Goal: Information Seeking & Learning: Learn about a topic

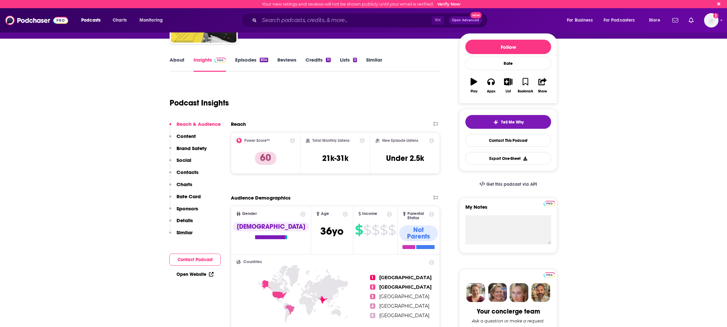
click at [253, 60] on link "Episodes 854" at bounding box center [251, 64] width 33 height 15
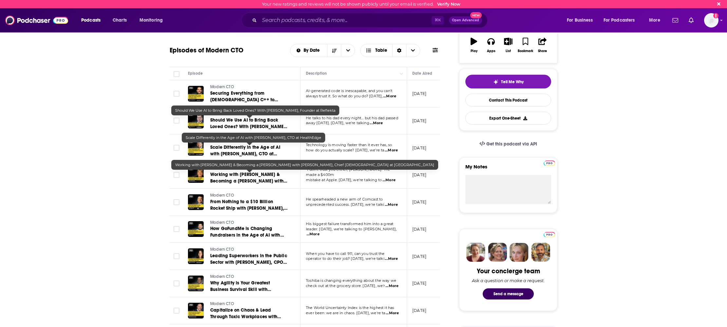
scroll to position [82, 0]
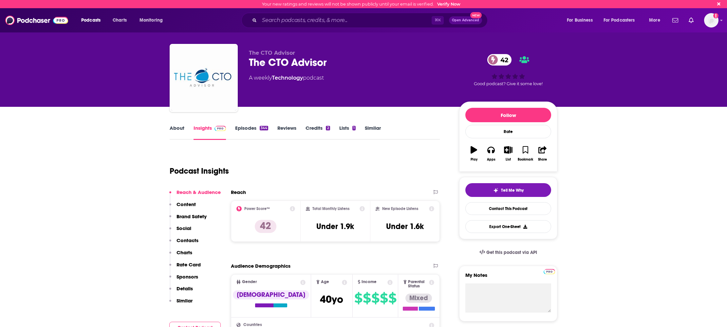
click at [247, 129] on link "Episodes 344" at bounding box center [251, 132] width 33 height 15
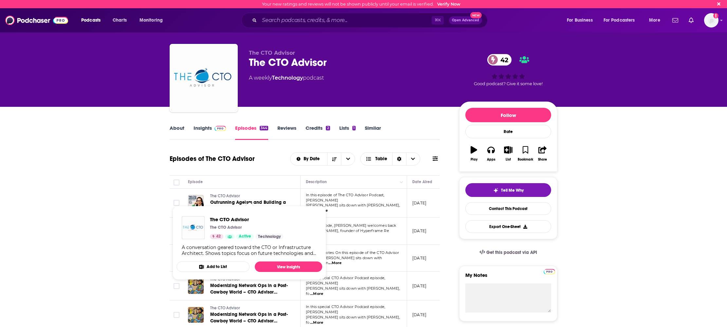
click at [222, 198] on span "The CTO Advisor" at bounding box center [225, 196] width 30 height 5
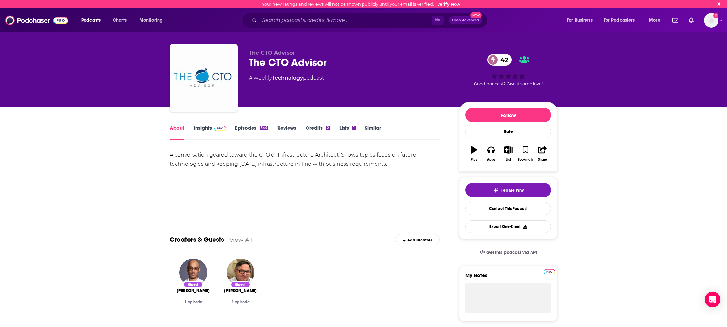
click at [263, 124] on div "About Insights Episodes 344 Reviews Credits 2 Lists 1 Similar" at bounding box center [305, 132] width 270 height 16
click at [261, 125] on link "Episodes 344" at bounding box center [251, 132] width 33 height 15
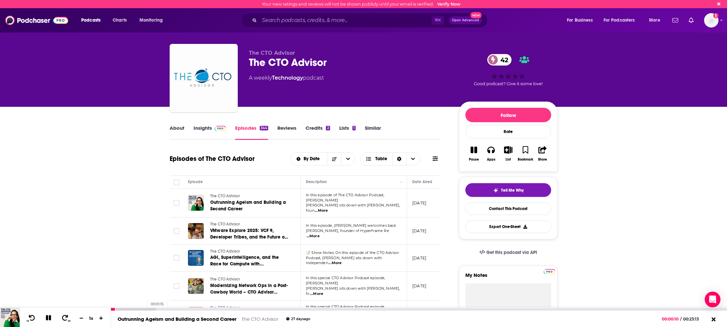
click at [144, 310] on div at bounding box center [133, 309] width 45 height 3
click at [328, 208] on span "...More" at bounding box center [321, 210] width 13 height 5
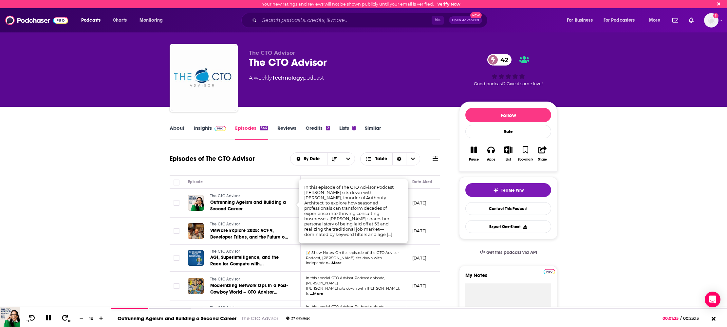
click at [346, 248] on td "📝 Show Notes: On this episode of the CTO Advisor Podcast, Keith sits down with …" at bounding box center [354, 258] width 106 height 27
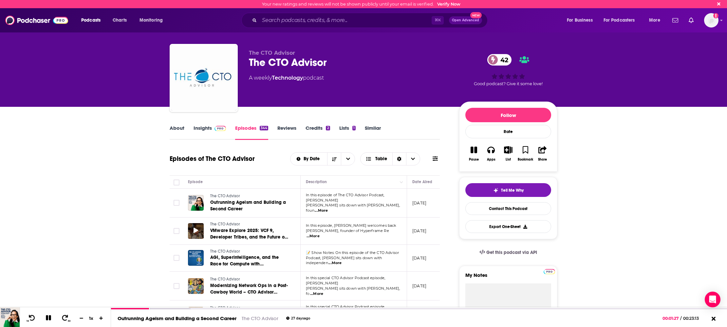
click at [195, 228] on icon at bounding box center [196, 230] width 5 height 5
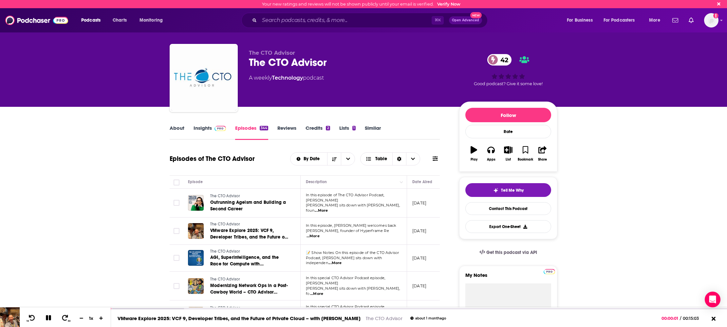
click at [320, 234] on span "...More" at bounding box center [313, 236] width 13 height 5
click at [215, 126] on img at bounding box center [220, 128] width 11 height 5
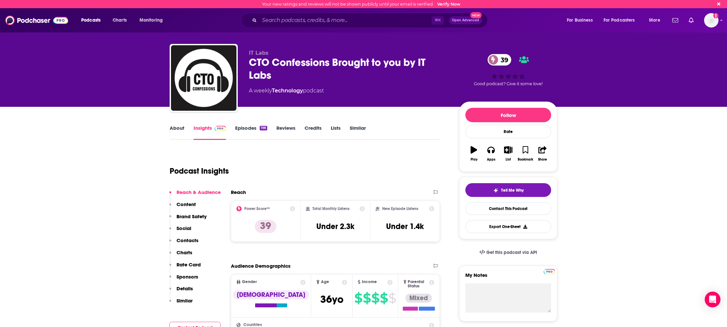
click at [244, 130] on link "Episodes 198" at bounding box center [251, 132] width 32 height 15
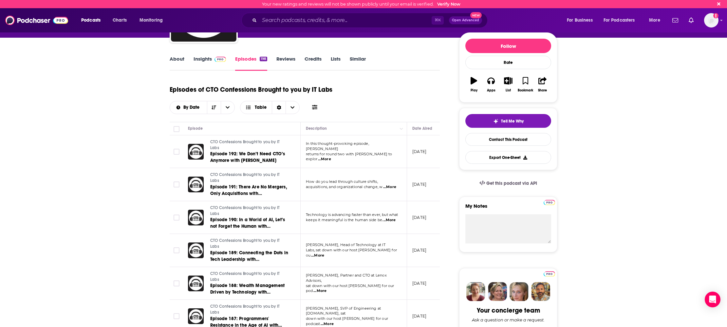
scroll to position [69, 0]
click at [331, 156] on span "...More" at bounding box center [324, 158] width 13 height 5
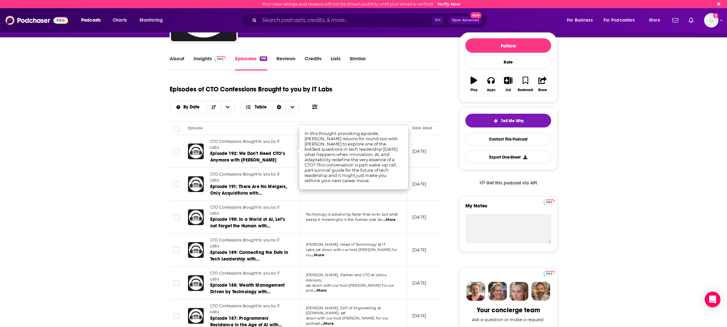
click at [351, 104] on div "Episodes of CTO Confessions Brought to you by IT Labs By Date Table" at bounding box center [305, 97] width 270 height 33
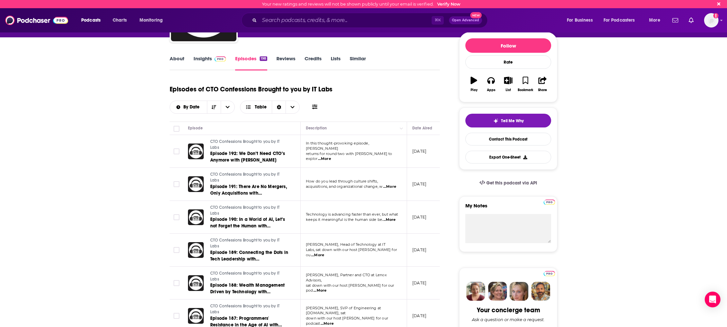
click at [394, 184] on span "...More" at bounding box center [389, 186] width 13 height 5
click at [343, 97] on div "Episodes of CTO Confessions Brought to you by IT Labs By Date Table" at bounding box center [305, 97] width 270 height 33
click at [198, 176] on div at bounding box center [196, 184] width 16 height 16
click at [195, 181] on icon at bounding box center [196, 183] width 5 height 5
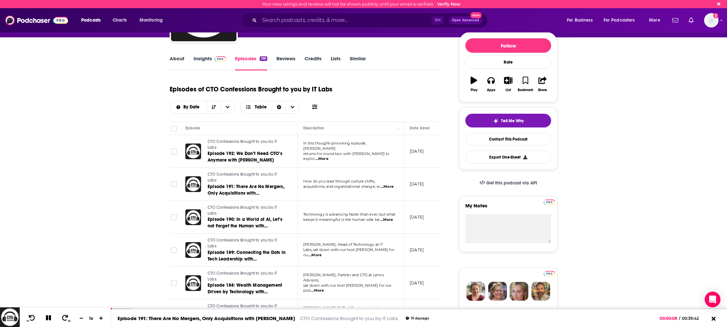
scroll to position [0, 0]
click at [49, 316] on icon at bounding box center [48, 317] width 5 height 5
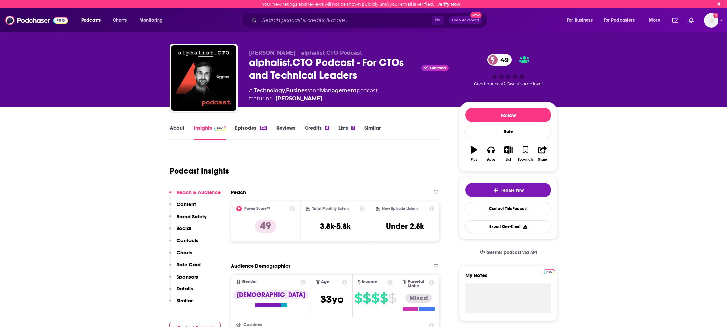
click at [249, 128] on link "Episodes 130" at bounding box center [251, 132] width 32 height 15
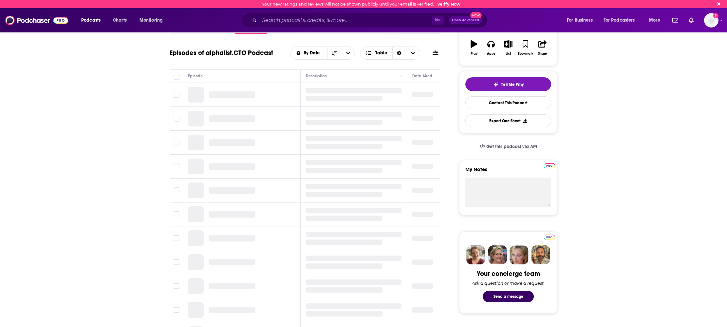
scroll to position [109, 0]
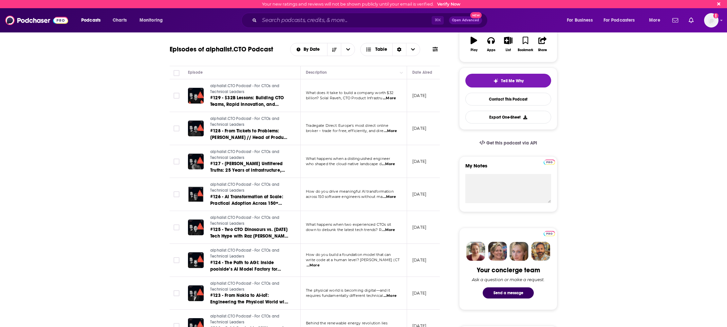
click at [396, 98] on span "...More" at bounding box center [389, 98] width 13 height 5
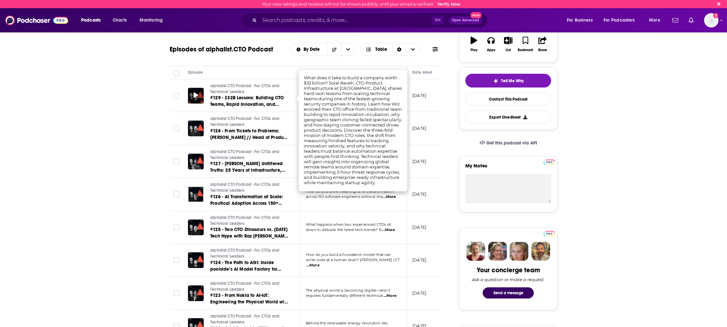
click at [196, 93] on icon at bounding box center [196, 94] width 5 height 5
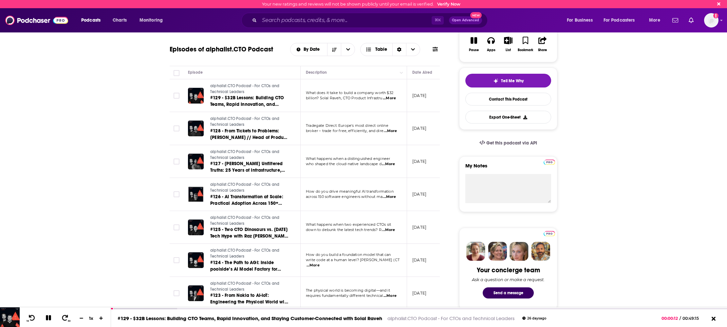
click at [392, 131] on span "...More" at bounding box center [390, 130] width 13 height 5
click at [393, 164] on span "...More" at bounding box center [388, 163] width 13 height 5
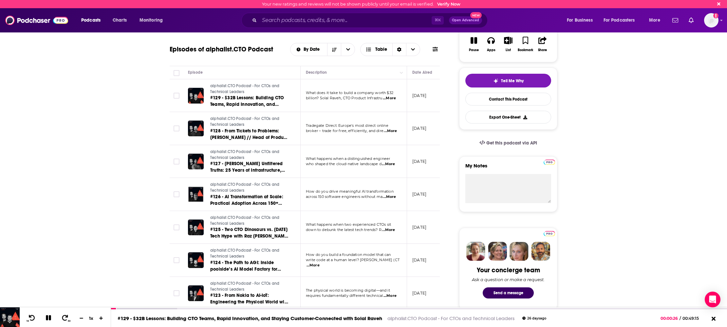
click at [394, 231] on span "...More" at bounding box center [388, 229] width 13 height 5
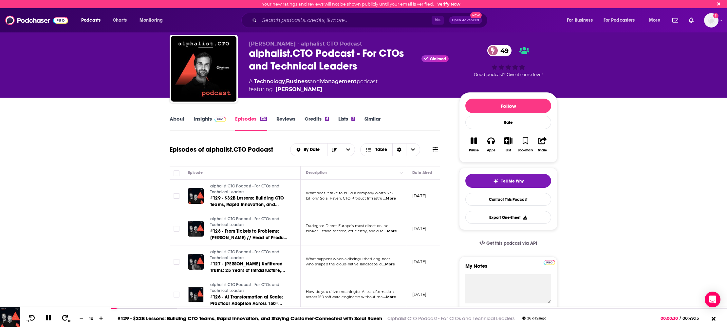
scroll to position [0, 0]
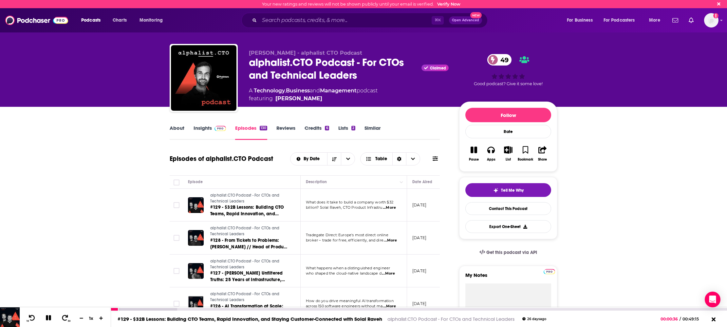
click at [51, 318] on icon at bounding box center [48, 317] width 5 height 5
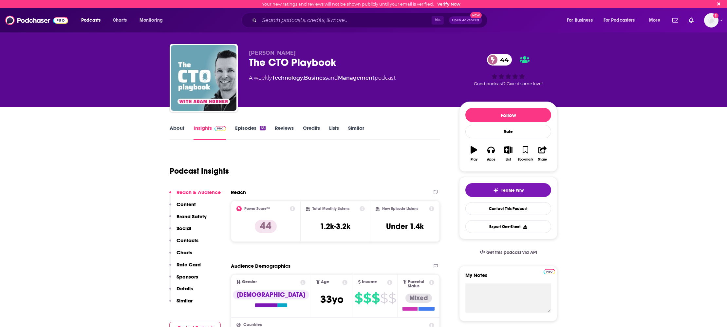
click at [239, 131] on link "Episodes 65" at bounding box center [250, 132] width 30 height 15
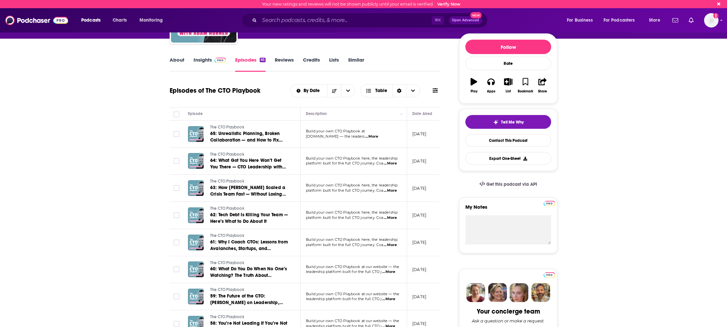
scroll to position [90, 0]
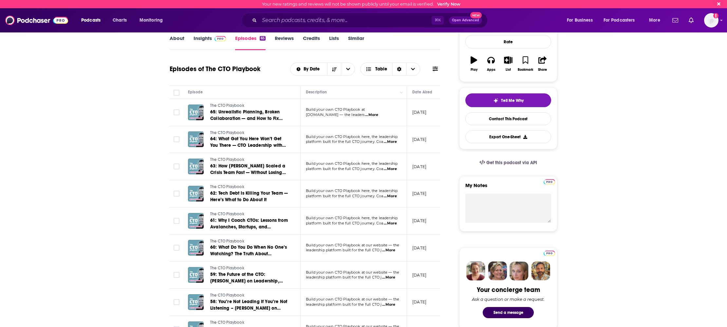
click at [390, 142] on span "...More" at bounding box center [390, 141] width 13 height 5
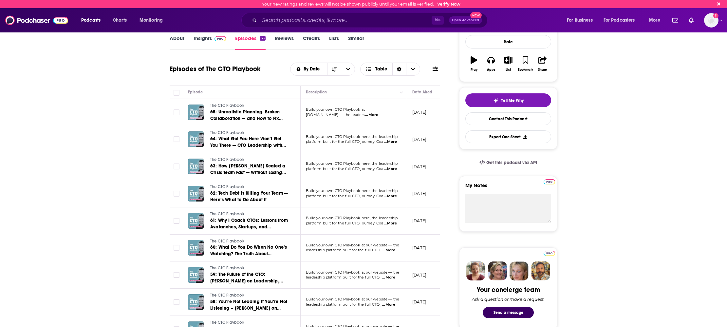
click at [394, 168] on span "...More" at bounding box center [390, 168] width 13 height 5
click at [388, 197] on span "...More" at bounding box center [390, 196] width 13 height 5
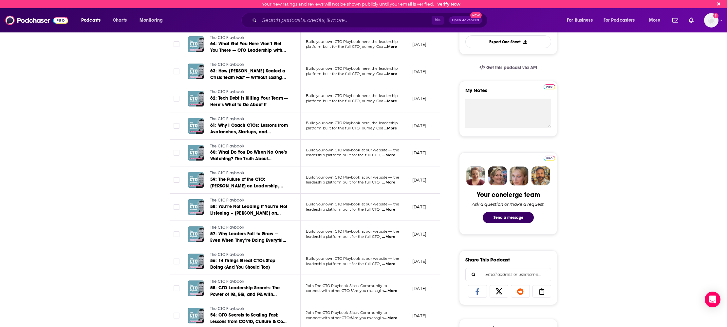
scroll to position [210, 0]
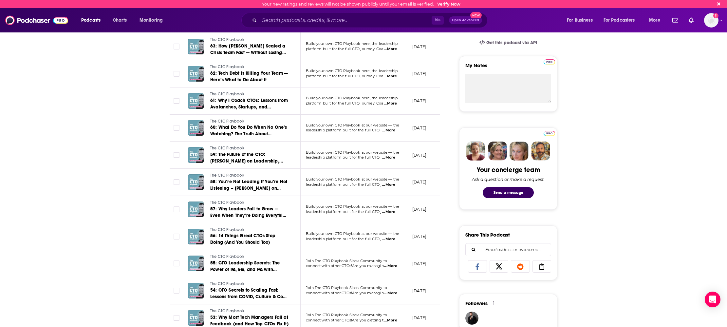
click at [388, 158] on span "...More" at bounding box center [388, 157] width 13 height 5
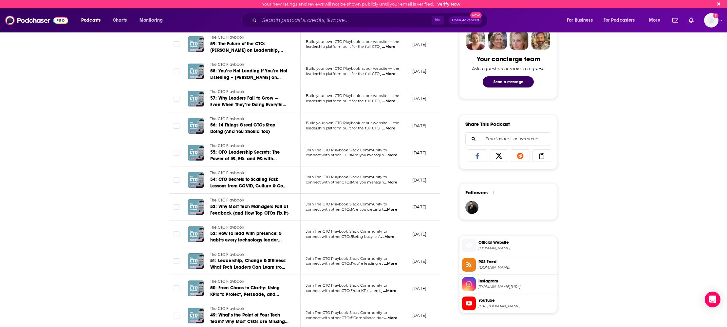
scroll to position [319, 0]
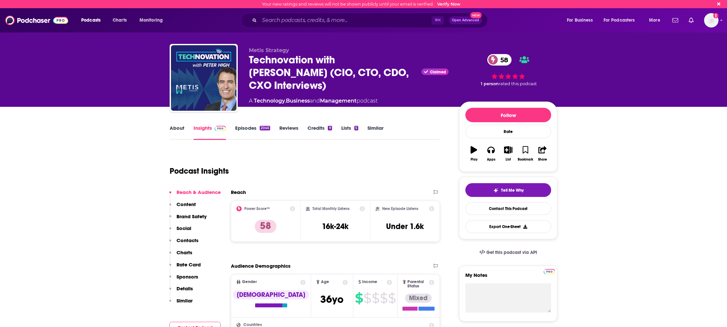
click at [246, 130] on link "Episodes 2045" at bounding box center [252, 132] width 35 height 15
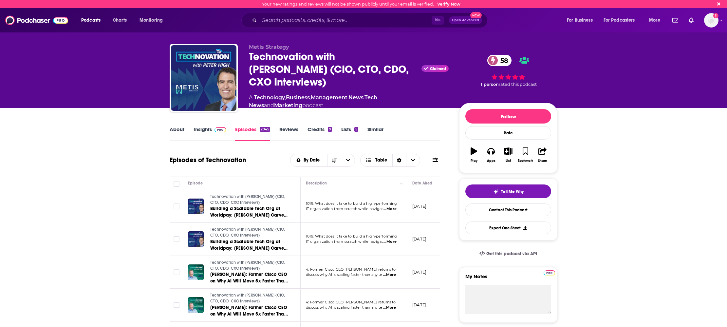
click at [386, 208] on span "...More" at bounding box center [390, 208] width 13 height 5
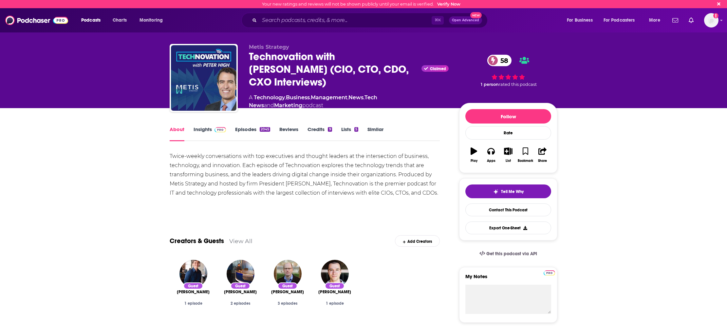
click at [248, 128] on link "Episodes 2045" at bounding box center [252, 133] width 35 height 15
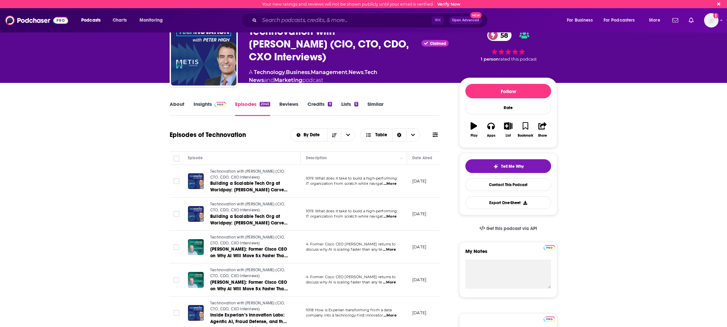
scroll to position [22, 0]
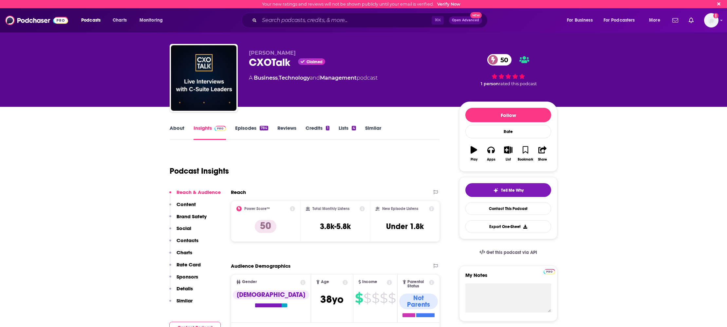
click at [251, 130] on link "Episodes 784" at bounding box center [251, 132] width 33 height 15
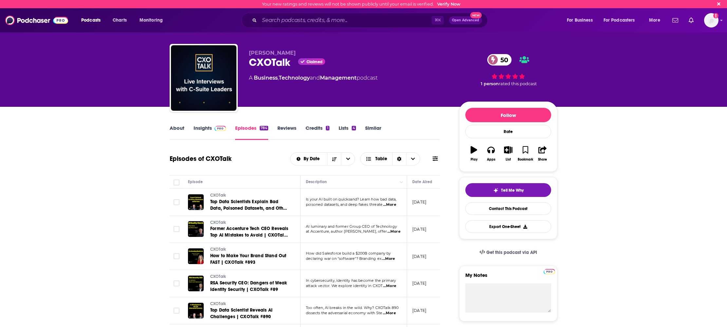
click at [183, 130] on link "About" at bounding box center [177, 132] width 15 height 15
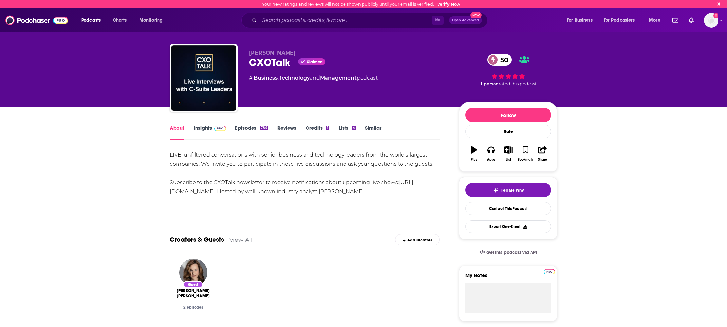
click at [202, 128] on link "Insights" at bounding box center [210, 132] width 32 height 15
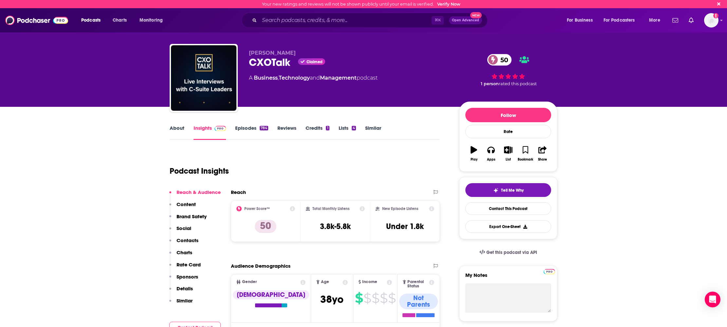
click at [254, 132] on link "Episodes 784" at bounding box center [251, 132] width 33 height 15
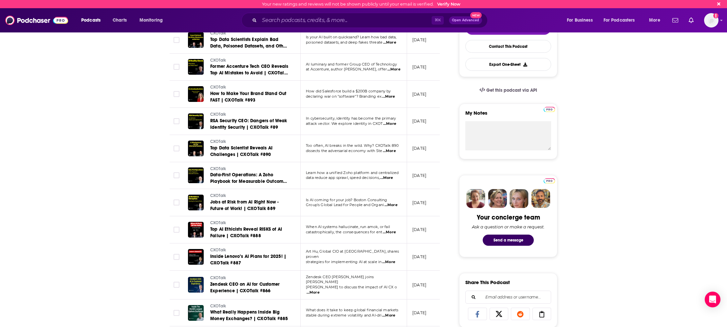
scroll to position [142, 0]
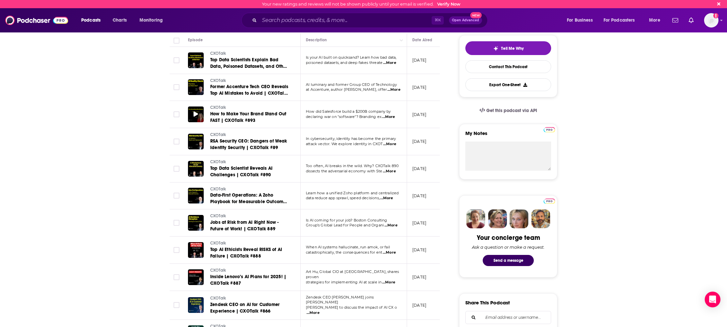
click at [196, 114] on icon at bounding box center [196, 113] width 5 height 5
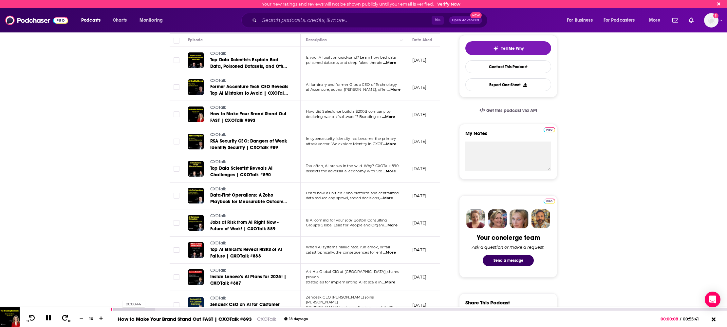
click at [119, 308] on div at bounding box center [133, 309] width 44 height 3
click at [392, 116] on span "...More" at bounding box center [388, 116] width 13 height 5
click at [48, 318] on icon at bounding box center [49, 318] width 8 height 6
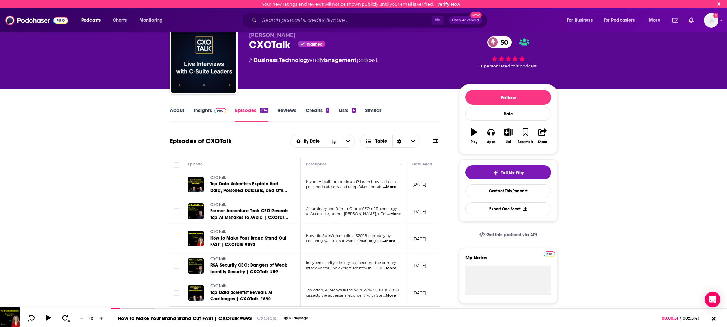
scroll to position [0, 0]
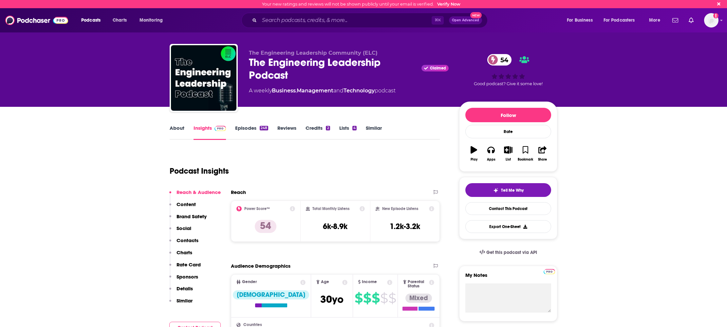
click at [250, 131] on link "Episodes 248" at bounding box center [251, 132] width 33 height 15
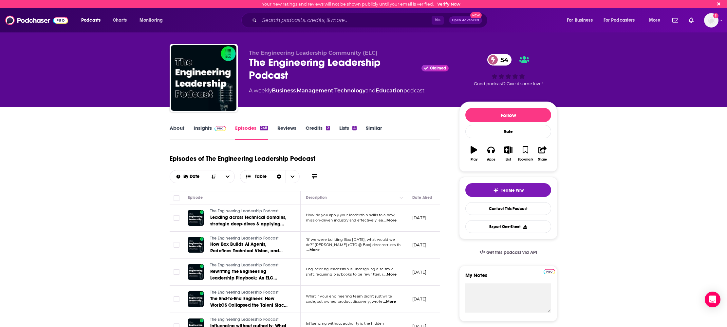
click at [391, 222] on span "...More" at bounding box center [390, 220] width 13 height 5
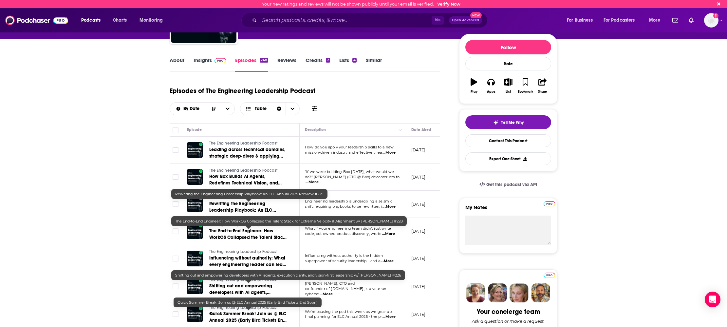
scroll to position [38, 0]
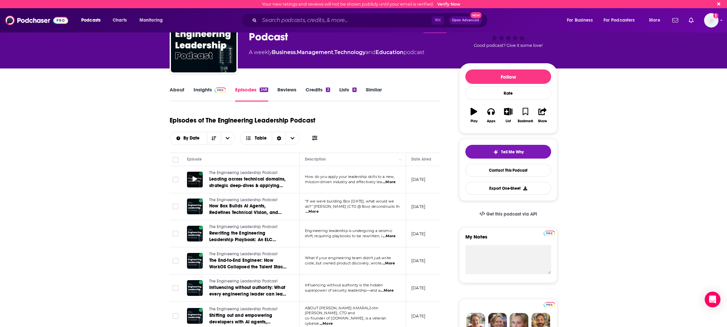
click at [194, 180] on icon at bounding box center [195, 178] width 5 height 5
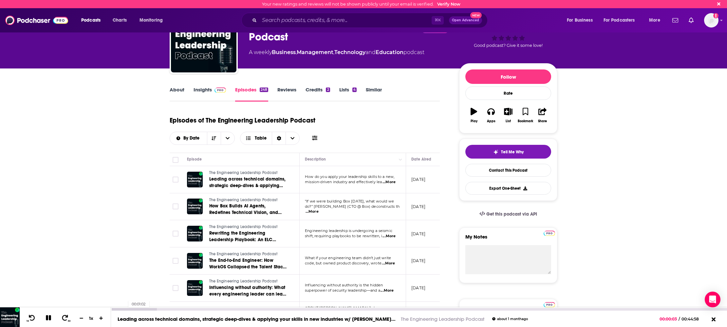
click at [125, 309] on div at bounding box center [134, 309] width 46 height 3
click at [135, 309] on div at bounding box center [134, 309] width 46 height 3
click at [391, 184] on span "...More" at bounding box center [389, 181] width 13 height 5
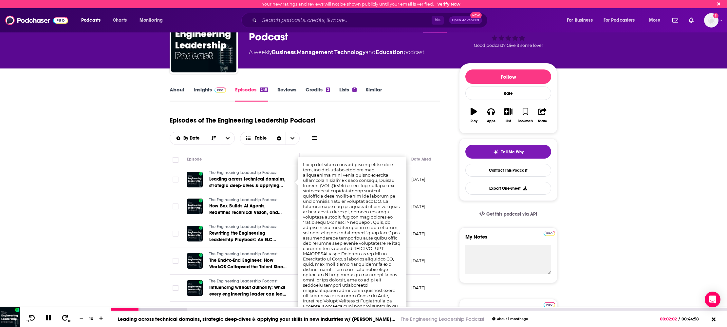
click at [49, 318] on icon at bounding box center [48, 317] width 5 height 5
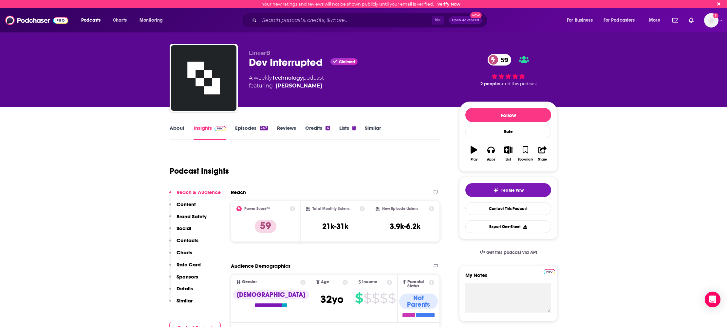
scroll to position [4, 0]
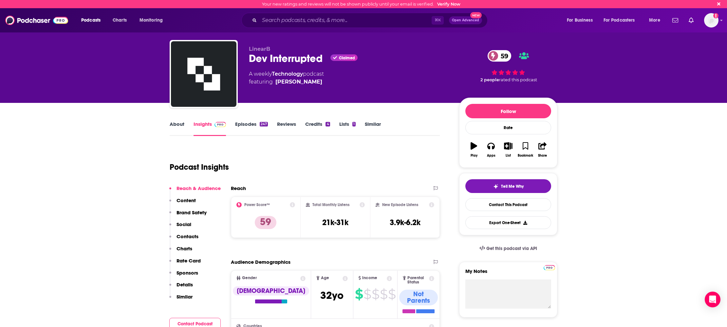
click at [239, 126] on link "Episodes 247" at bounding box center [251, 128] width 33 height 15
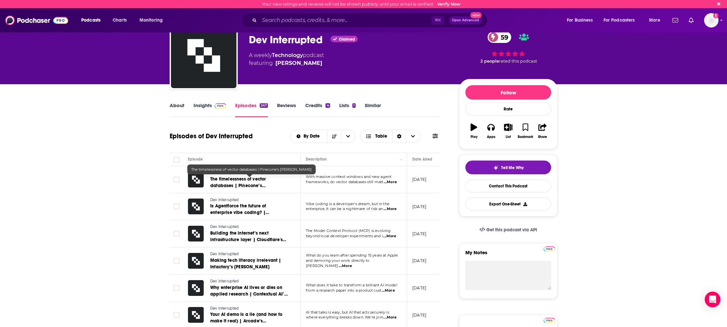
scroll to position [25, 0]
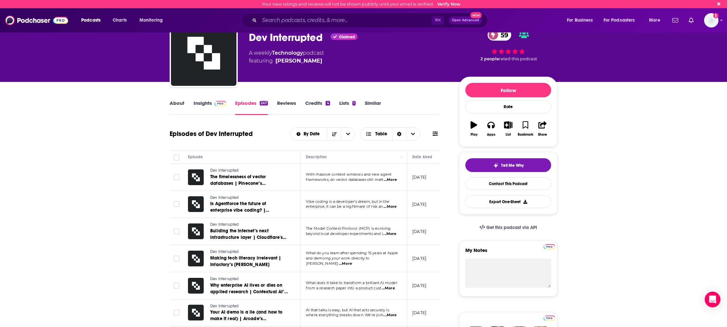
click at [394, 180] on span "...More" at bounding box center [390, 179] width 13 height 5
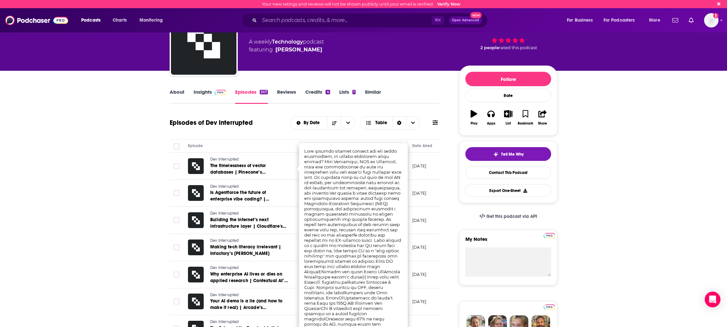
scroll to position [36, 0]
click at [197, 166] on icon at bounding box center [196, 164] width 5 height 5
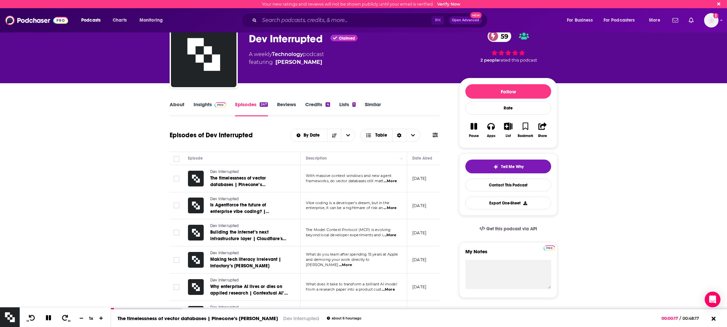
scroll to position [0, 0]
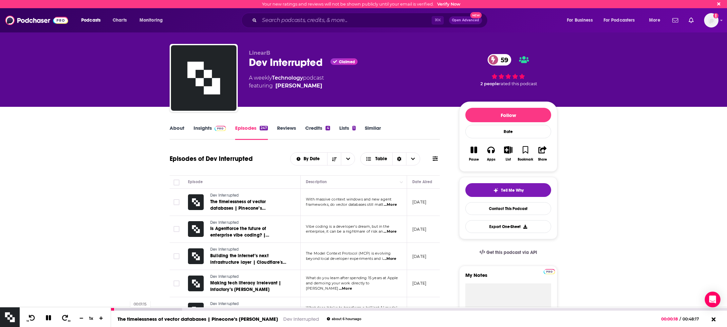
click at [127, 309] on div at bounding box center [146, 309] width 71 height 3
click at [139, 310] on div at bounding box center [146, 309] width 71 height 3
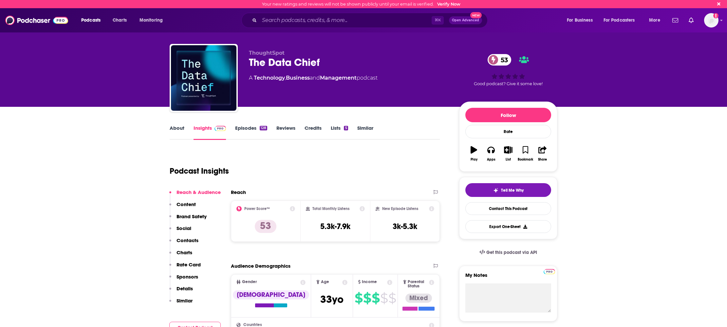
click at [244, 128] on link "Episodes 128" at bounding box center [251, 132] width 32 height 15
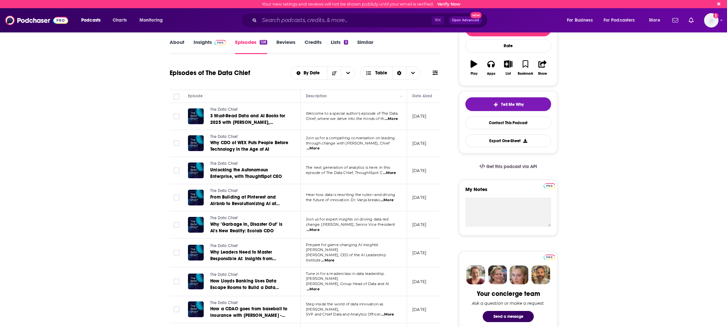
scroll to position [88, 0]
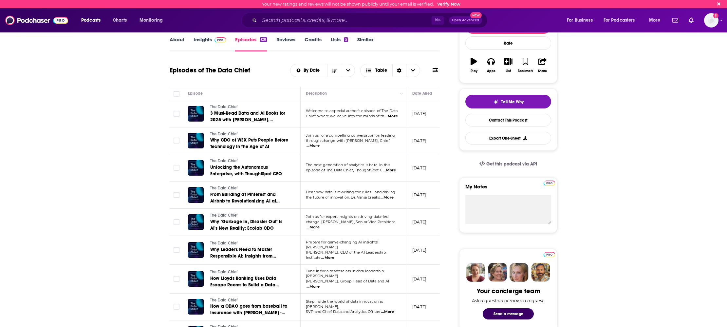
click at [388, 196] on span "...More" at bounding box center [387, 197] width 13 height 5
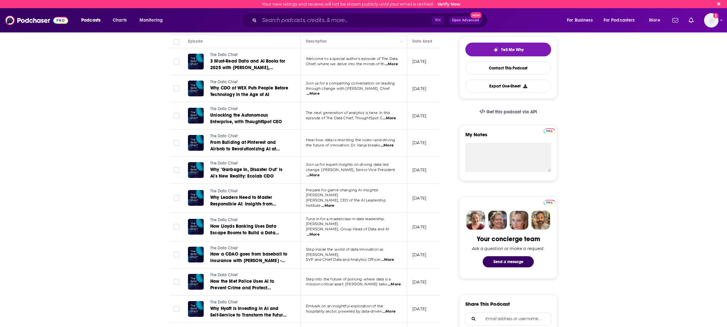
scroll to position [163, 0]
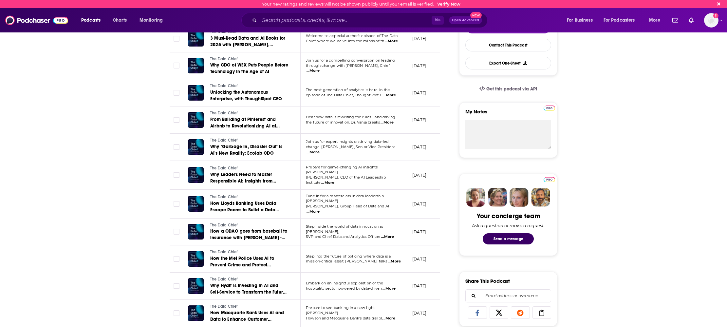
click at [334, 180] on span "...More" at bounding box center [327, 182] width 13 height 5
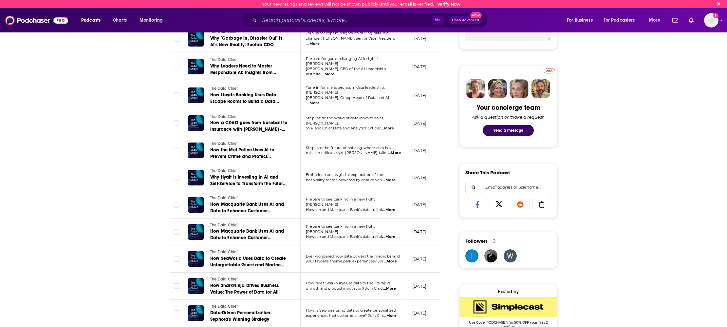
scroll to position [275, 0]
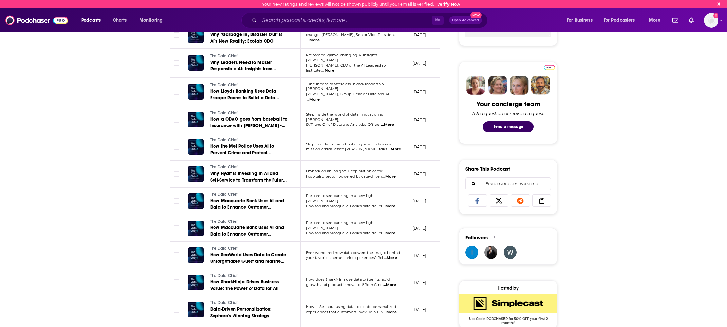
click at [391, 147] on span "...More" at bounding box center [394, 149] width 13 height 5
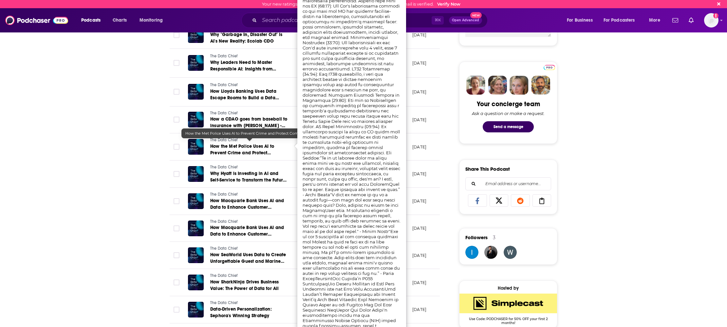
click at [110, 142] on div "About Insights Episodes 128 Reviews Credits Lists 5 Similar Episodes of The Dat…" at bounding box center [363, 269] width 727 height 877
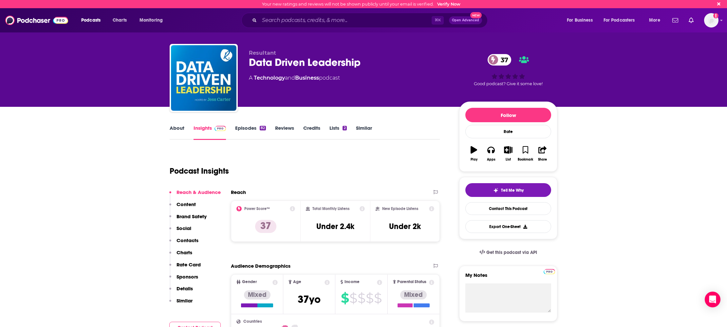
click at [241, 131] on link "Episodes 82" at bounding box center [250, 132] width 31 height 15
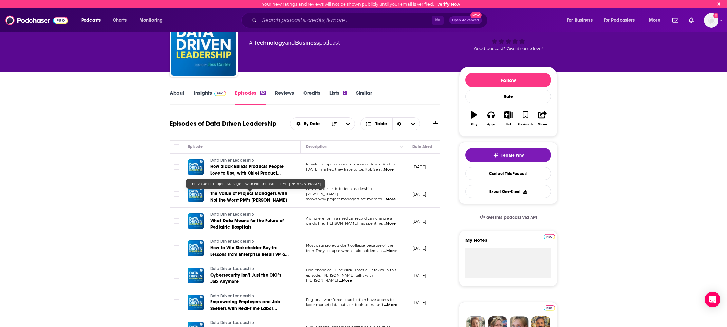
scroll to position [45, 0]
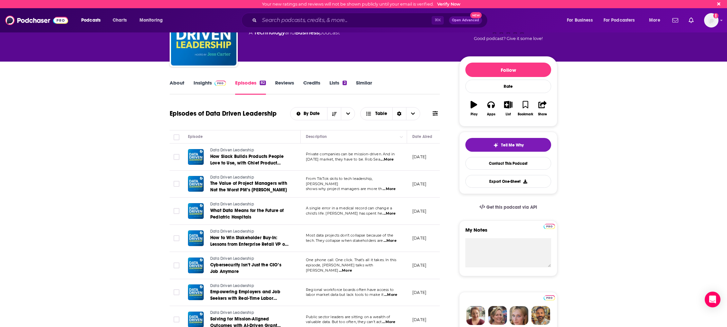
click at [387, 161] on span "...More" at bounding box center [387, 159] width 13 height 5
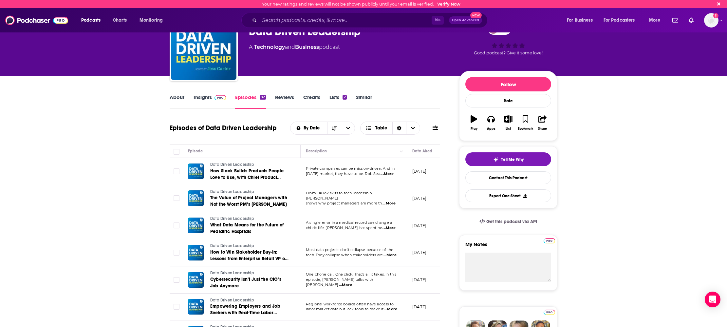
scroll to position [0, 0]
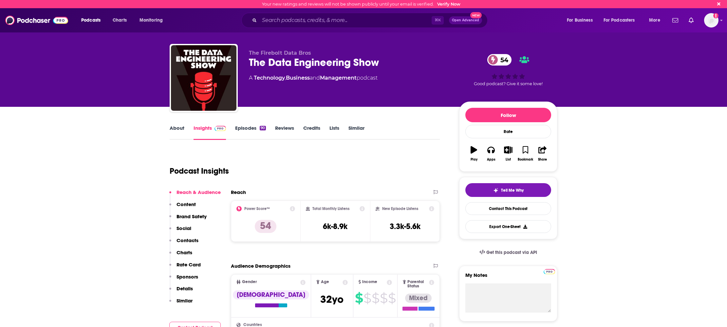
click at [237, 133] on link "Episodes 90" at bounding box center [250, 132] width 31 height 15
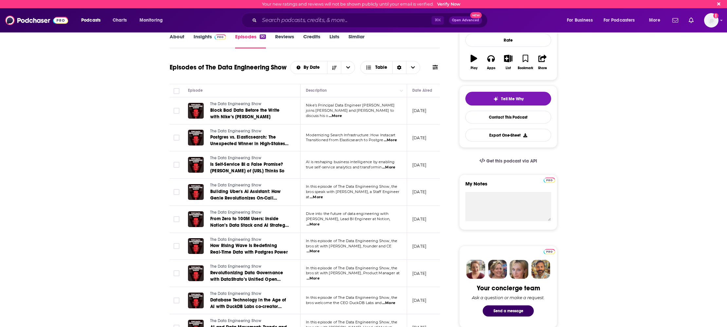
scroll to position [102, 0]
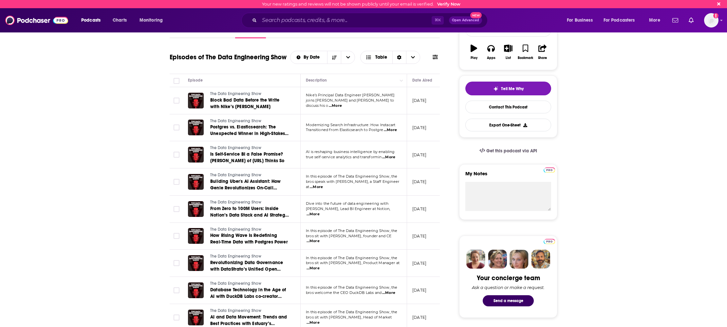
click at [323, 186] on span "...More" at bounding box center [316, 186] width 13 height 5
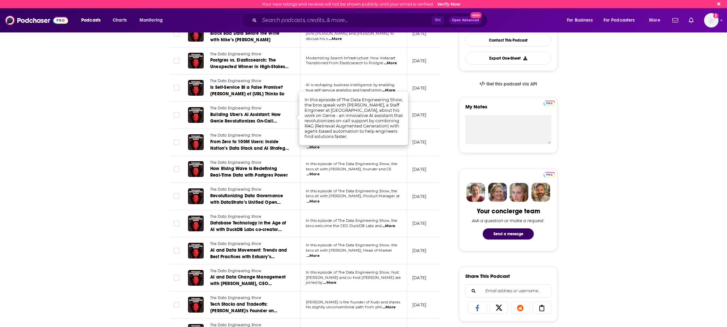
scroll to position [171, 0]
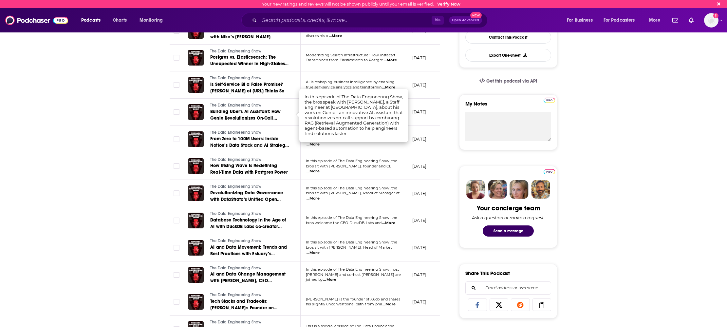
click at [320, 197] on span "...More" at bounding box center [313, 198] width 13 height 5
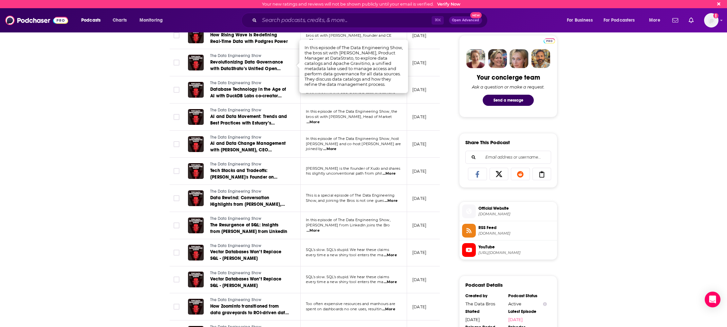
scroll to position [308, 0]
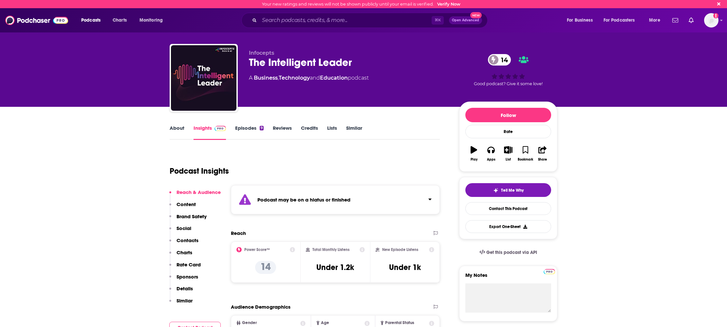
click at [255, 129] on link "Episodes 9" at bounding box center [249, 132] width 28 height 15
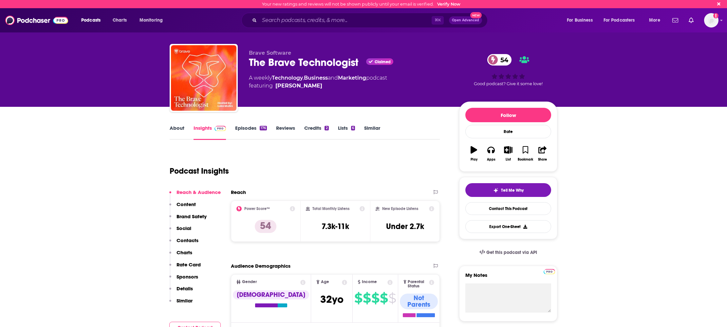
click at [250, 130] on link "Episodes 176" at bounding box center [251, 132] width 32 height 15
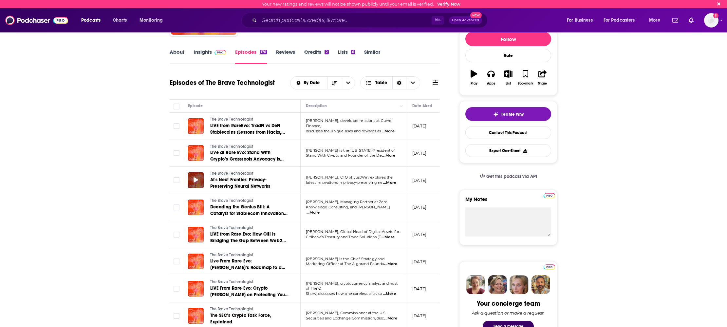
click at [195, 182] on icon at bounding box center [196, 179] width 5 height 5
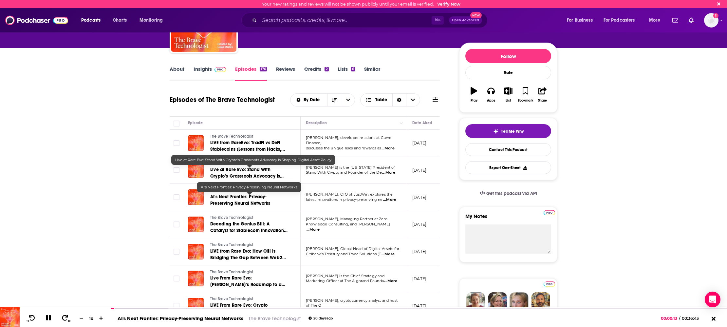
scroll to position [48, 0]
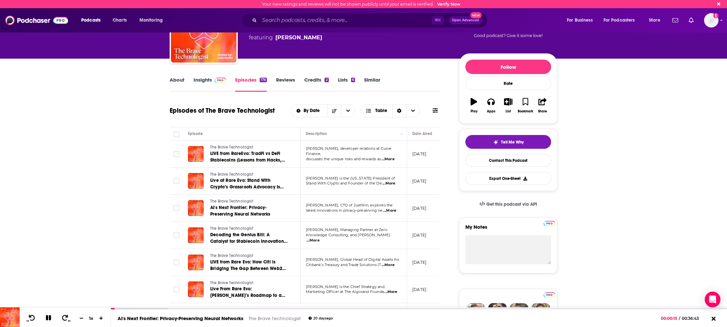
click at [196, 80] on link "Insights" at bounding box center [210, 84] width 32 height 15
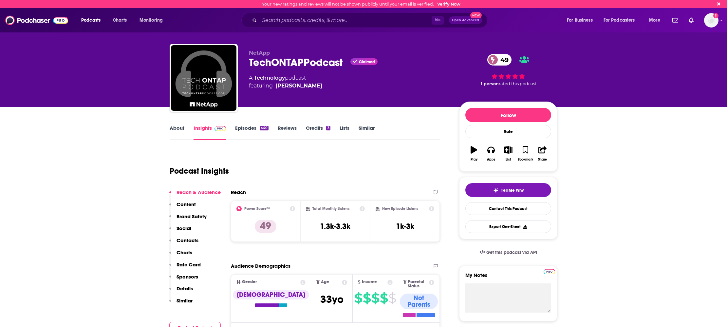
click at [243, 129] on link "Episodes 440" at bounding box center [251, 132] width 33 height 15
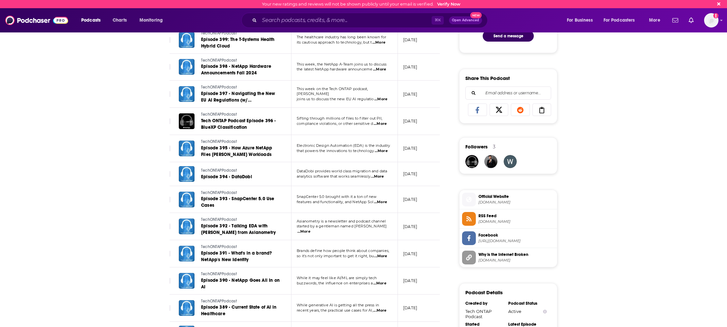
scroll to position [372, 0]
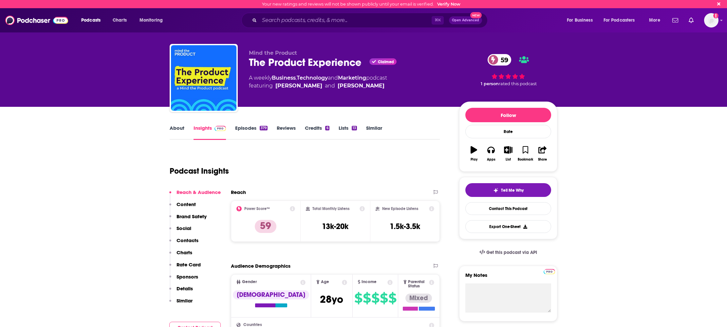
click at [246, 129] on link "Episodes 379" at bounding box center [251, 132] width 32 height 15
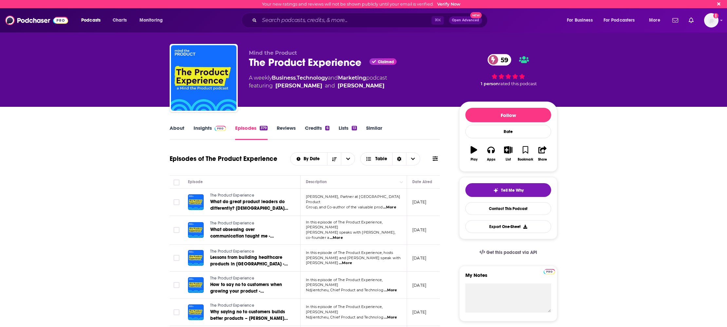
click at [343, 235] on span "...More" at bounding box center [336, 237] width 13 height 5
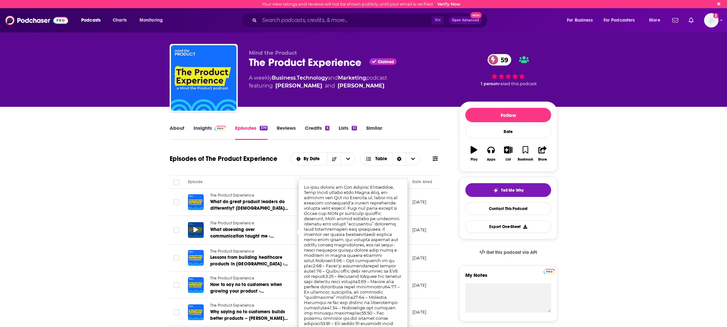
click at [195, 231] on icon at bounding box center [196, 229] width 5 height 5
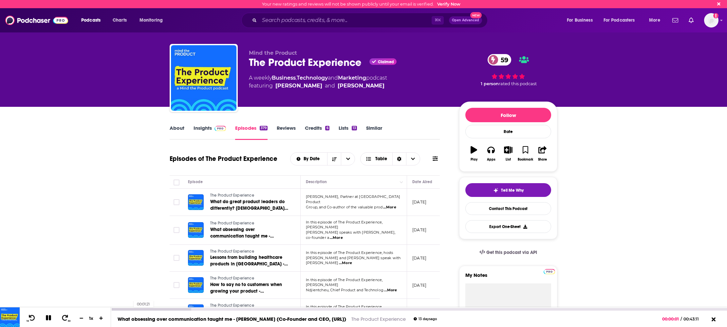
click at [130, 310] on div at bounding box center [151, 309] width 80 height 3
click at [150, 309] on div at bounding box center [151, 309] width 80 height 3
click at [183, 311] on div "What obsessing over communication taught me - Sahil Jain (Co-Founder and CEO, S…" at bounding box center [419, 319] width 616 height 16
click at [186, 308] on div at bounding box center [172, 309] width 122 height 3
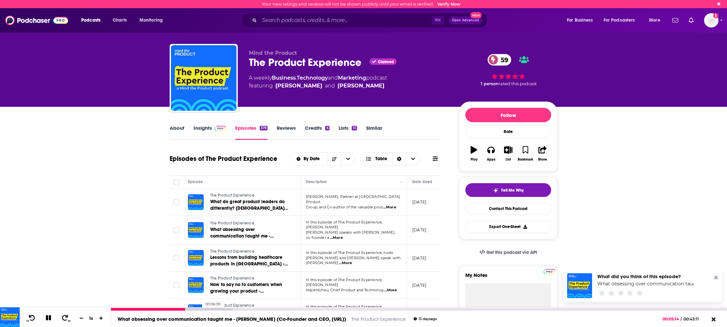
click at [199, 309] on div at bounding box center [172, 309] width 122 height 3
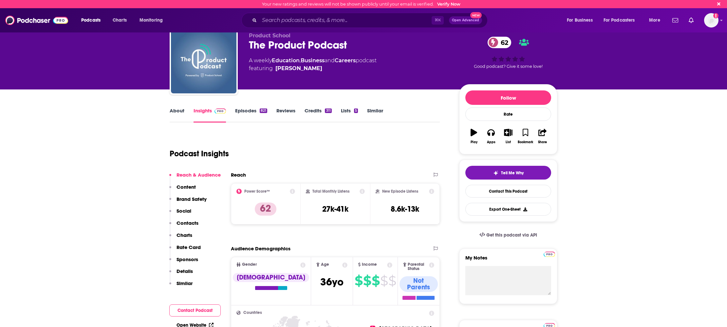
scroll to position [14, 0]
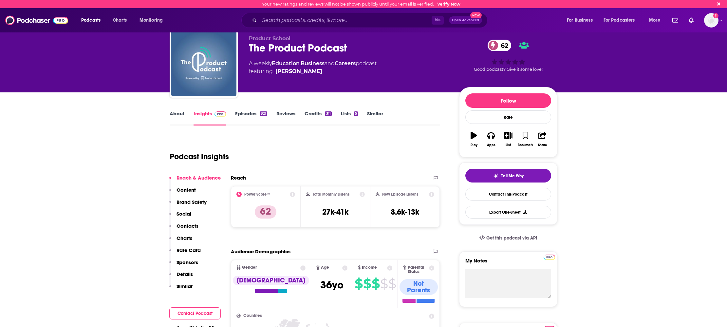
click at [260, 115] on div "821" at bounding box center [264, 113] width 8 height 5
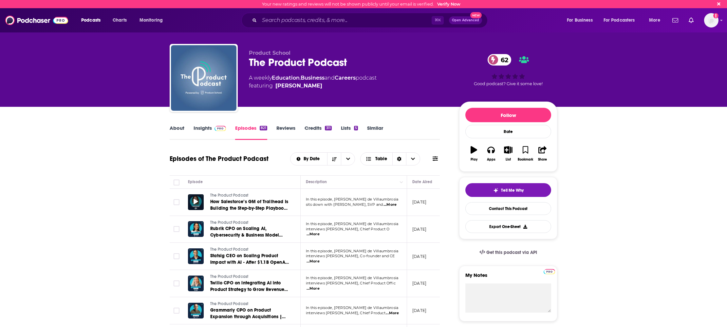
click at [192, 202] on div at bounding box center [196, 202] width 16 height 16
click at [196, 202] on icon at bounding box center [196, 201] width 5 height 5
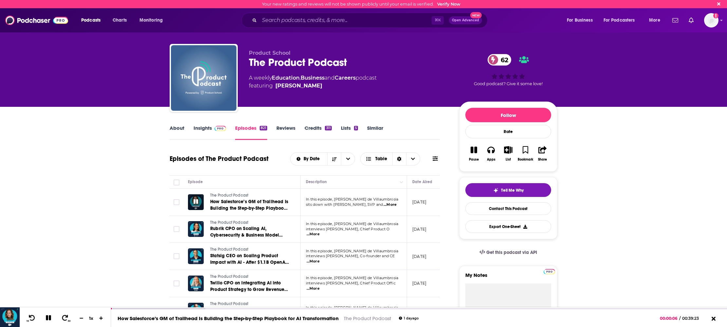
click at [195, 201] on icon at bounding box center [196, 201] width 5 height 5
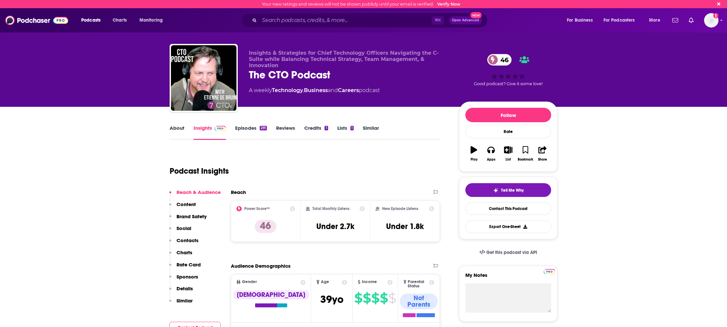
click at [245, 129] on link "Episodes 291" at bounding box center [251, 132] width 32 height 15
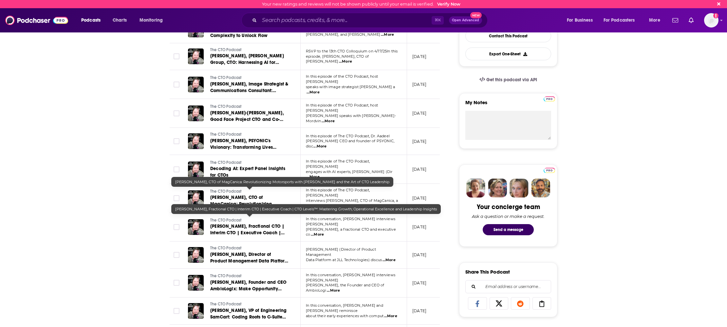
scroll to position [185, 0]
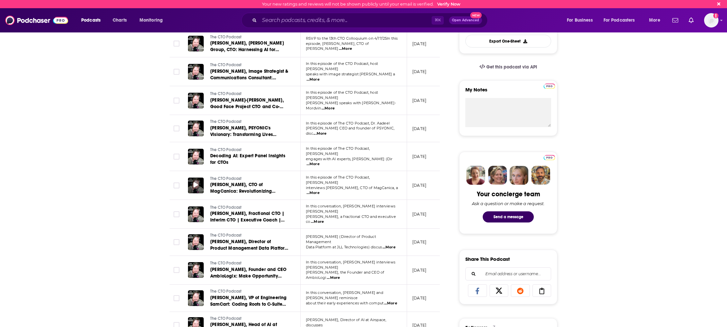
click at [195, 182] on icon at bounding box center [196, 184] width 5 height 5
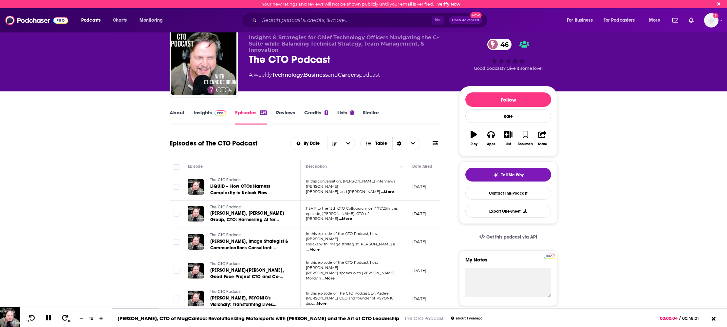
scroll to position [7, 0]
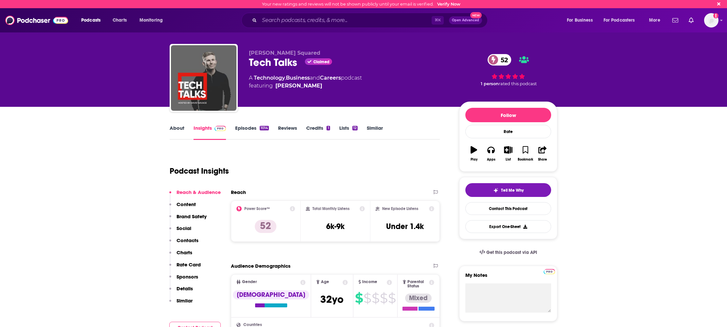
click at [247, 130] on link "Episodes 1014" at bounding box center [252, 132] width 34 height 15
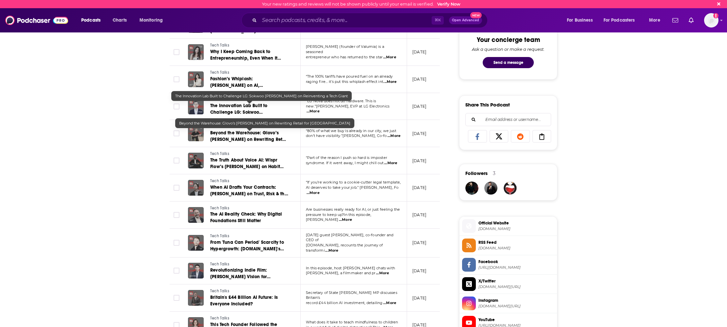
scroll to position [321, 0]
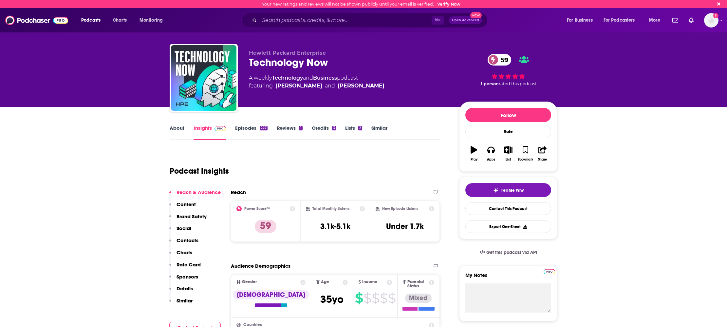
click at [252, 128] on link "Episodes 227" at bounding box center [251, 132] width 32 height 15
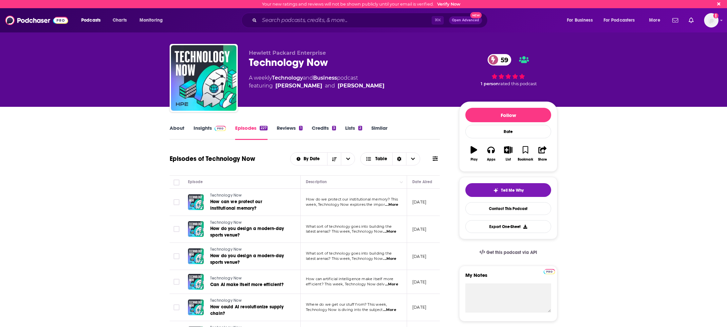
click at [391, 206] on span "...More" at bounding box center [391, 204] width 13 height 5
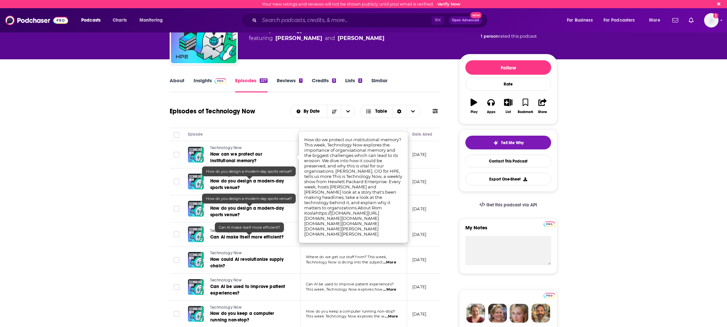
scroll to position [79, 0]
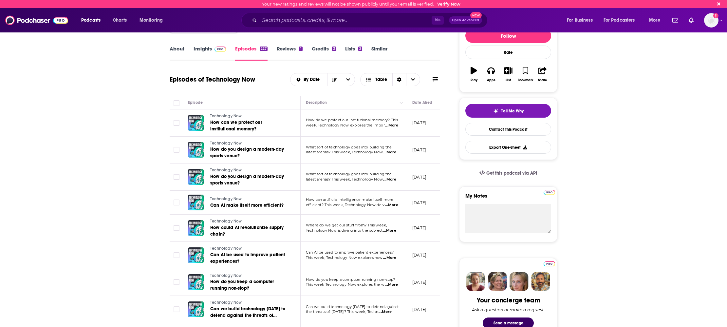
click at [399, 181] on p "latest arenas? This week, Technology Now ...More" at bounding box center [353, 179] width 95 height 5
click at [396, 181] on span "...More" at bounding box center [389, 179] width 13 height 5
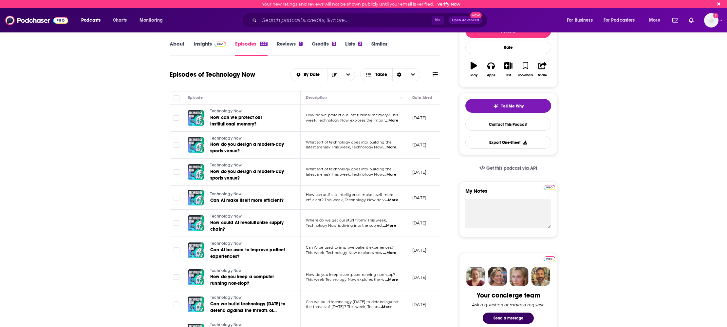
click at [393, 252] on span "...More" at bounding box center [389, 252] width 13 height 5
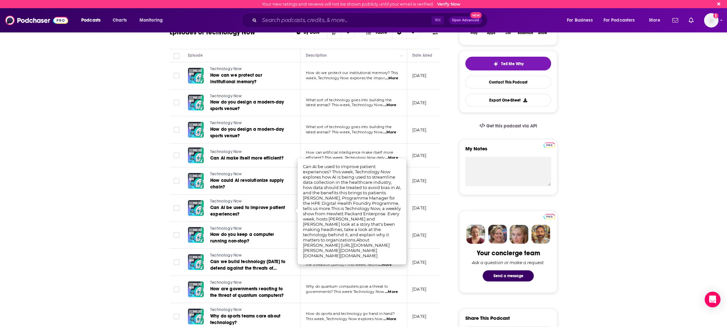
scroll to position [173, 0]
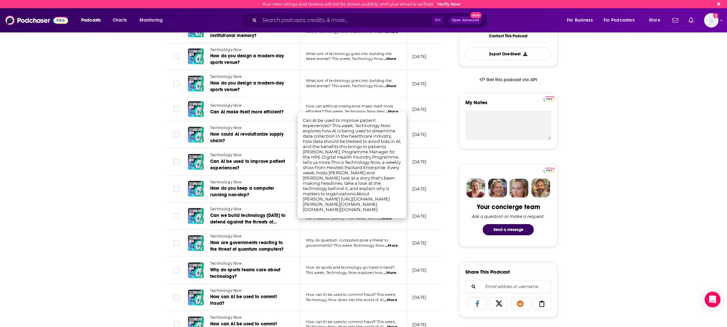
click at [397, 275] on td "How do sports and technology go hand in hand? This week, Technology Now explore…" at bounding box center [354, 270] width 106 height 27
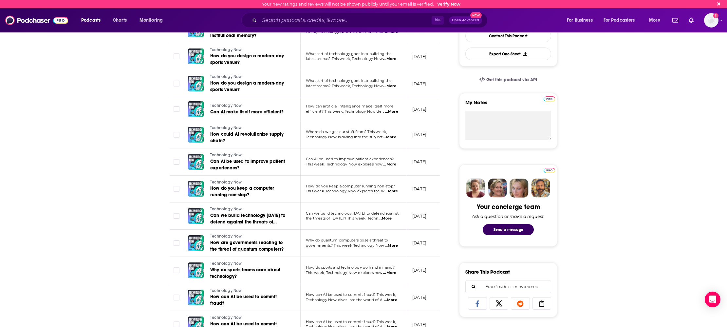
click at [387, 274] on span "...More" at bounding box center [389, 272] width 13 height 5
click at [194, 270] on icon at bounding box center [196, 269] width 5 height 5
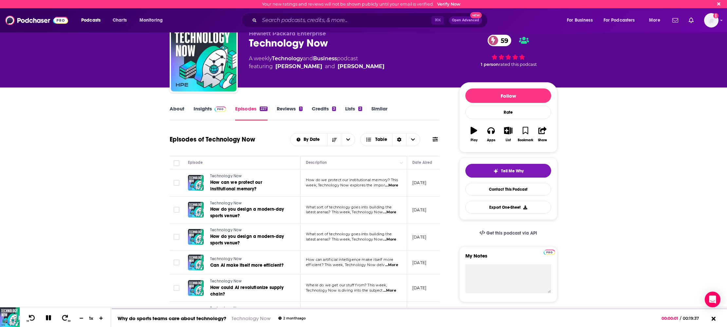
scroll to position [0, 0]
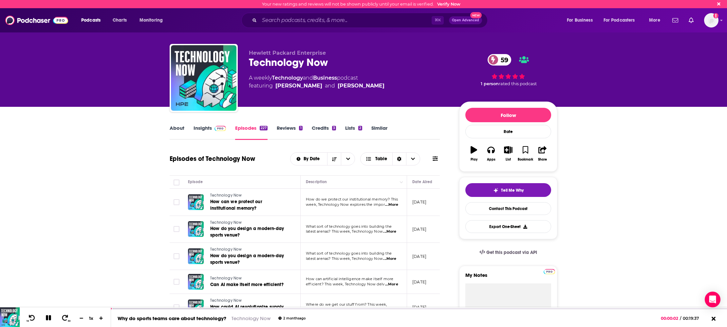
click at [206, 130] on link "Insights" at bounding box center [210, 132] width 32 height 15
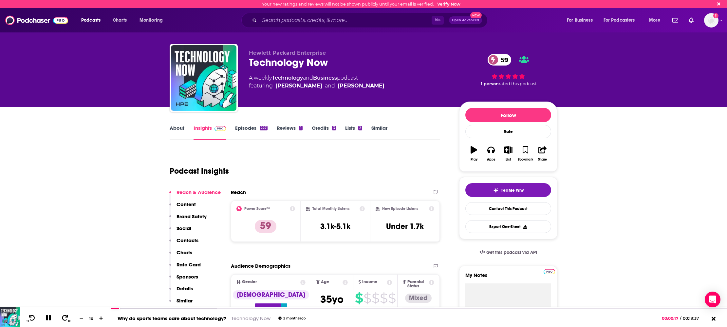
click at [178, 131] on link "About" at bounding box center [177, 132] width 15 height 15
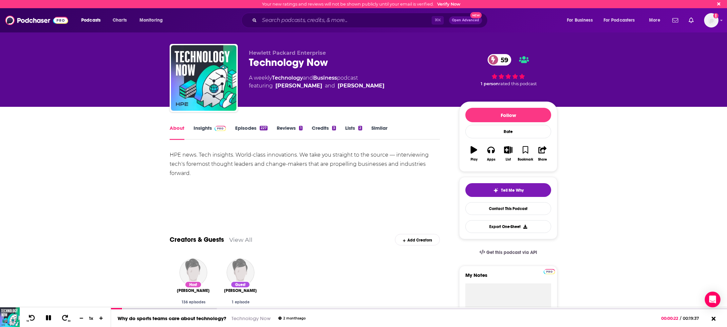
click at [212, 133] on link "Insights" at bounding box center [210, 132] width 32 height 15
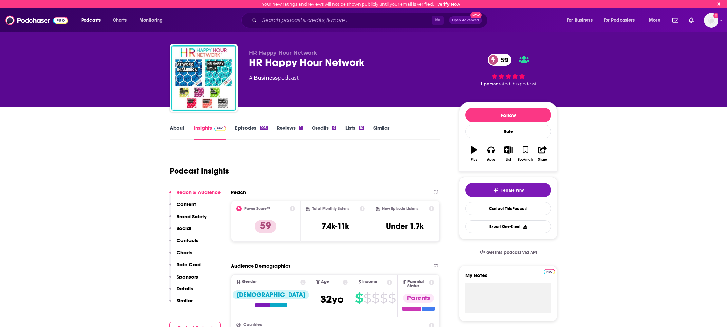
click at [243, 130] on link "Episodes 995" at bounding box center [251, 132] width 32 height 15
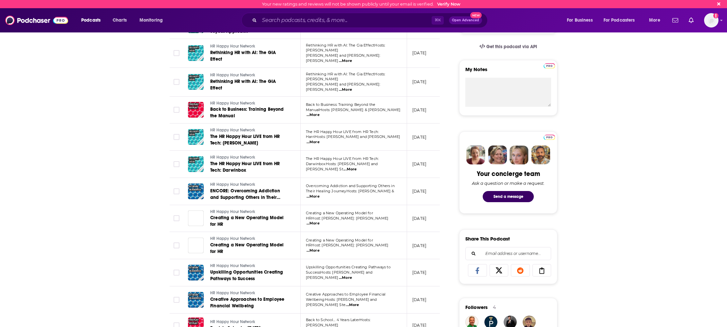
scroll to position [224, 0]
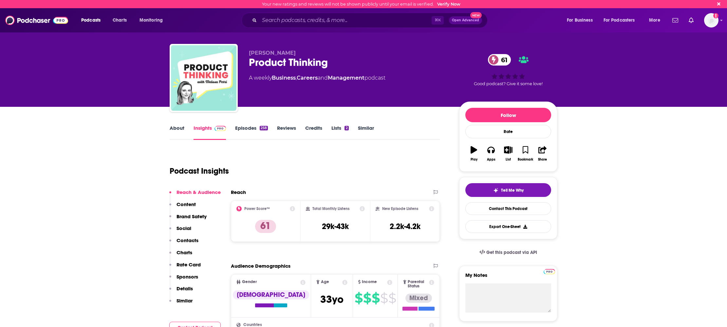
click at [242, 131] on link "Episodes 258" at bounding box center [251, 132] width 33 height 15
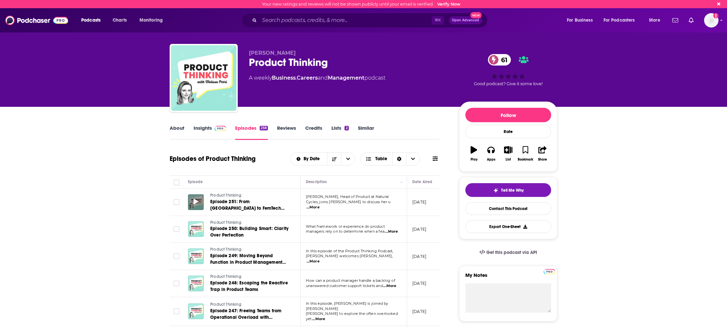
click at [195, 203] on icon at bounding box center [196, 201] width 5 height 5
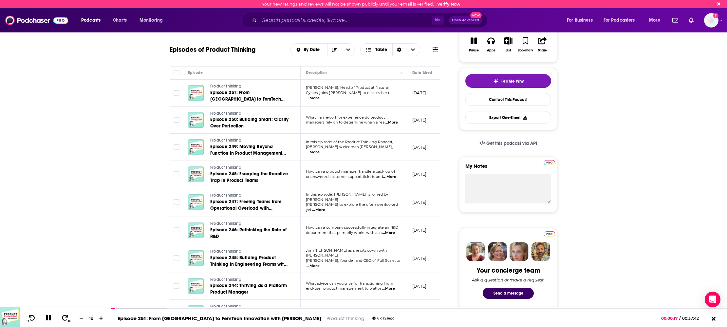
scroll to position [142, 0]
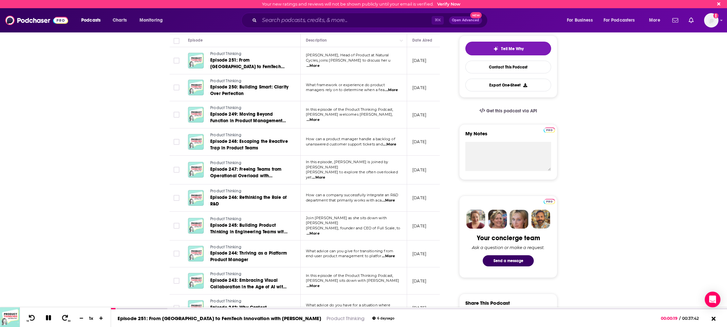
click at [325, 175] on span "...More" at bounding box center [318, 177] width 13 height 5
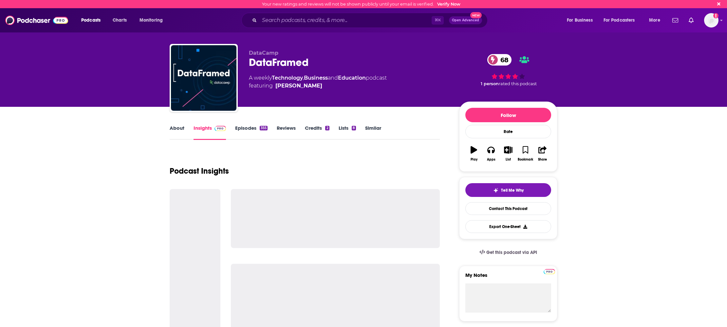
click at [249, 129] on link "Episodes 355" at bounding box center [251, 132] width 32 height 15
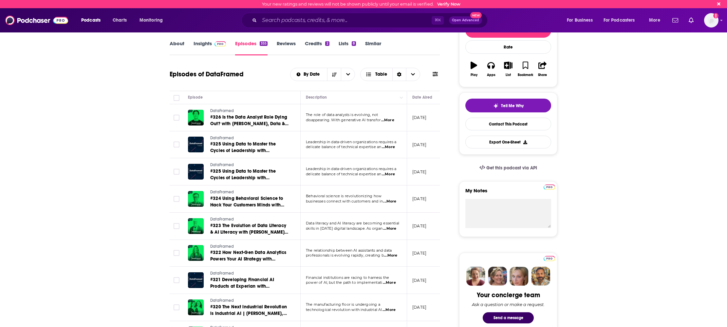
scroll to position [56, 0]
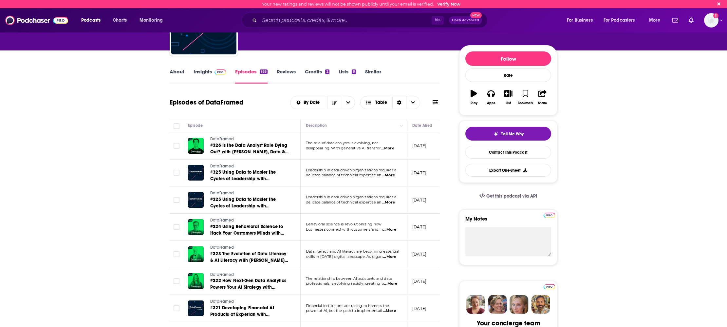
click at [392, 150] on span "...More" at bounding box center [387, 148] width 13 height 5
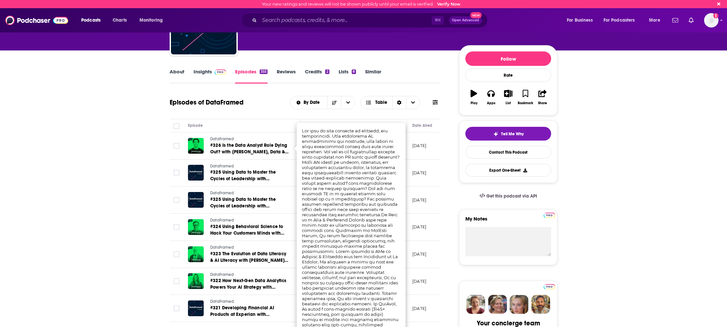
scroll to position [58, 0]
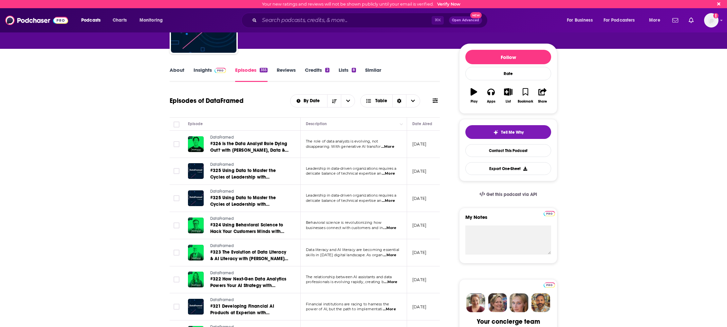
scroll to position [60, 0]
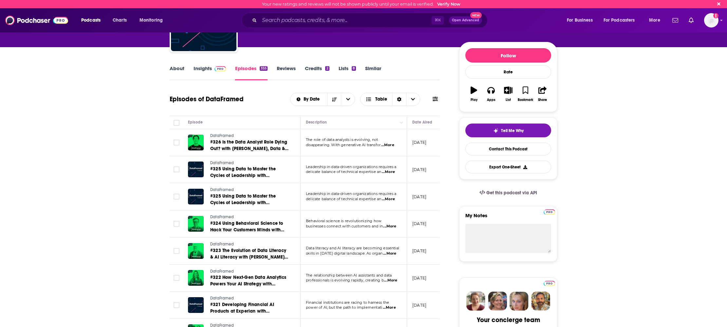
click at [392, 253] on span "...More" at bounding box center [389, 253] width 13 height 5
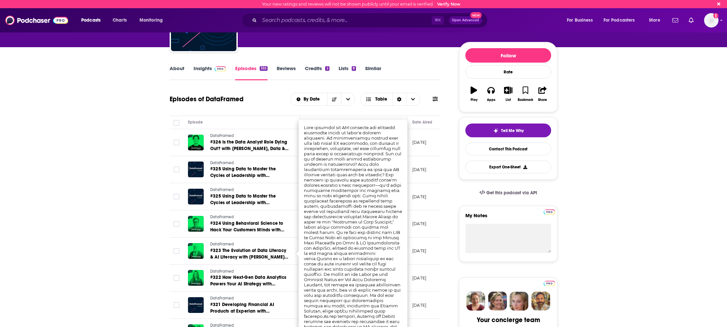
scroll to position [60, 0]
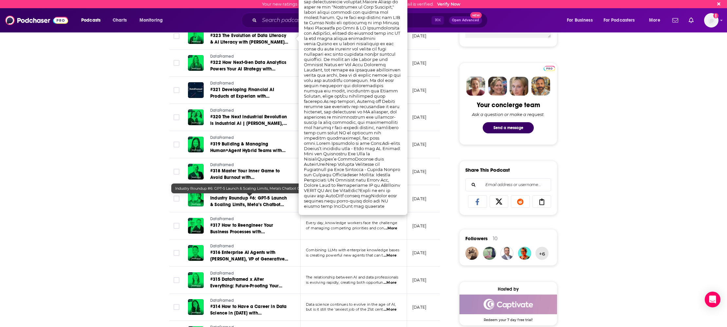
click at [157, 184] on div "About Insights Episodes 355 Reviews Credits 2 Lists 8 Similar Episodes of DataF…" at bounding box center [363, 270] width 419 height 877
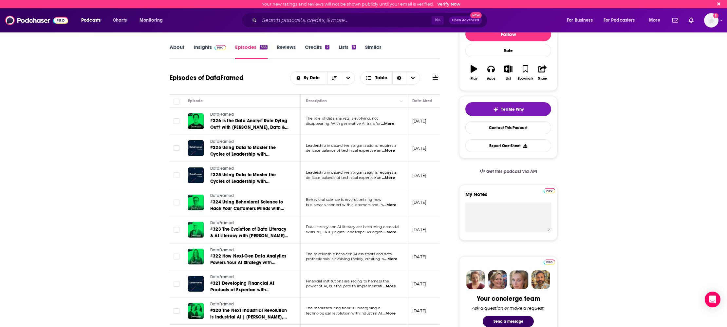
scroll to position [22, 0]
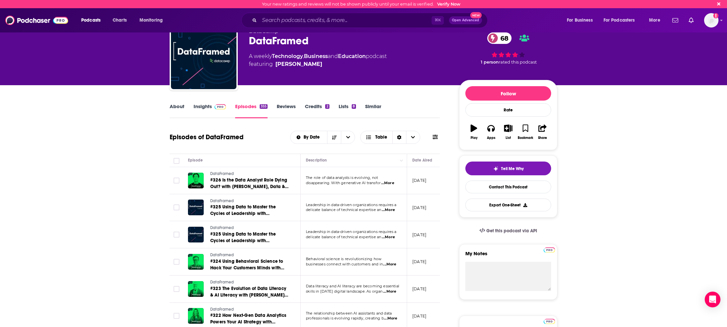
click at [198, 108] on link "Insights" at bounding box center [210, 110] width 32 height 15
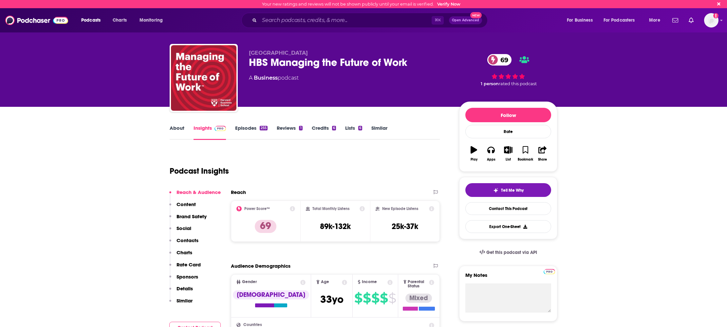
click at [248, 129] on link "Episodes 255" at bounding box center [251, 132] width 32 height 15
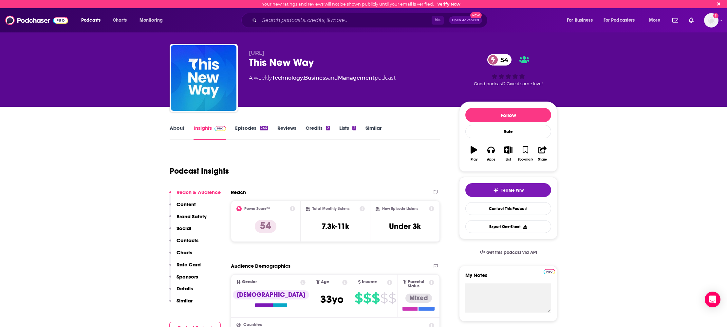
click at [250, 133] on link "Episodes 244" at bounding box center [251, 132] width 33 height 15
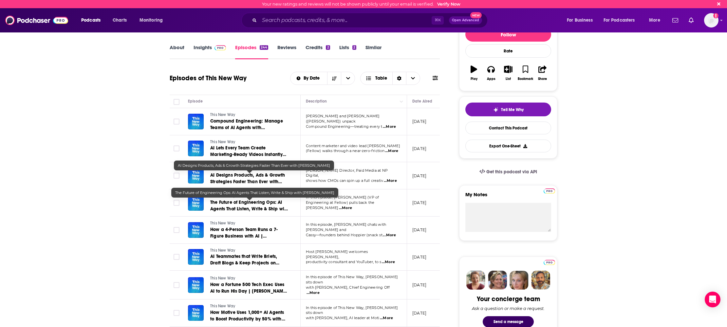
scroll to position [116, 0]
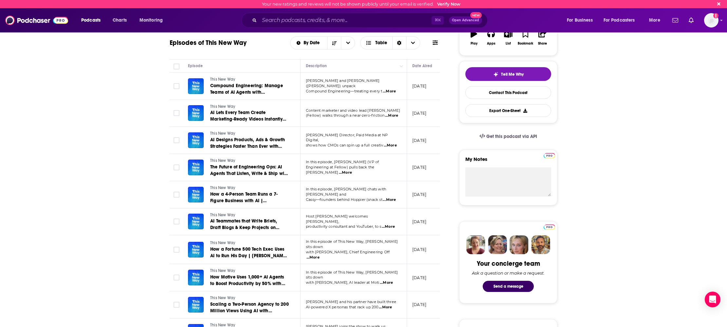
click at [352, 172] on span "...More" at bounding box center [345, 172] width 13 height 5
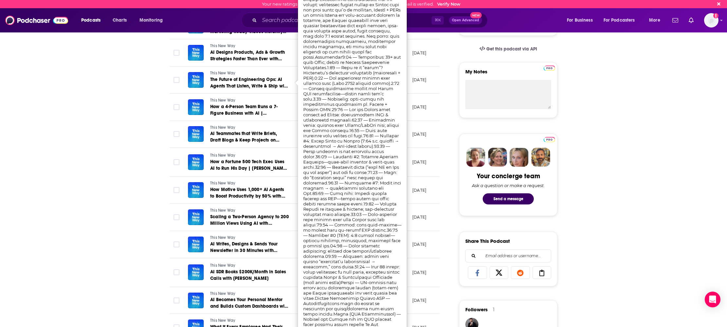
scroll to position [221, 0]
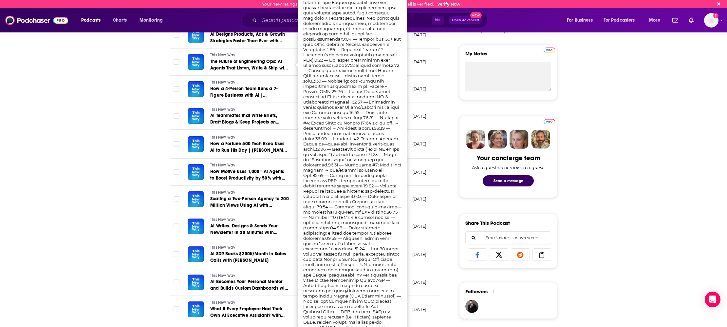
click at [129, 229] on div "About Insights Episodes 244 Reviews Credits 2 Lists 2 Similar Episodes of This …" at bounding box center [363, 323] width 727 height 877
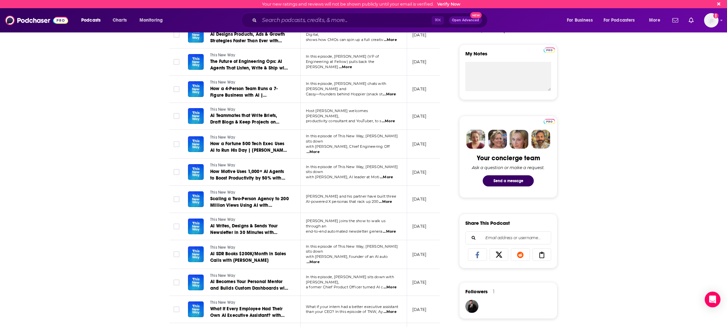
click at [398, 148] on p "with Ali Pourshahid, Chief Engineering Off ...More" at bounding box center [353, 149] width 95 height 10
click at [320, 149] on span "...More" at bounding box center [313, 151] width 13 height 5
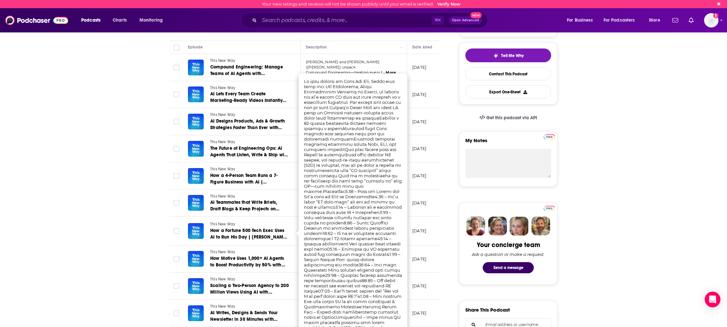
scroll to position [111, 0]
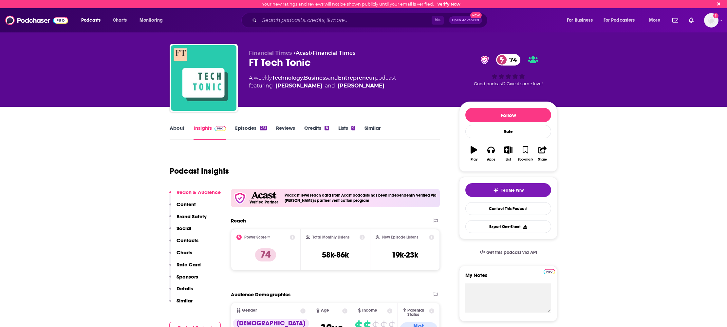
click at [236, 126] on link "Episodes 251" at bounding box center [251, 132] width 32 height 15
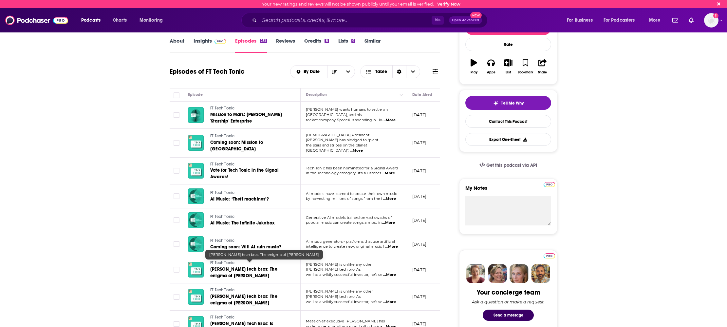
scroll to position [103, 0]
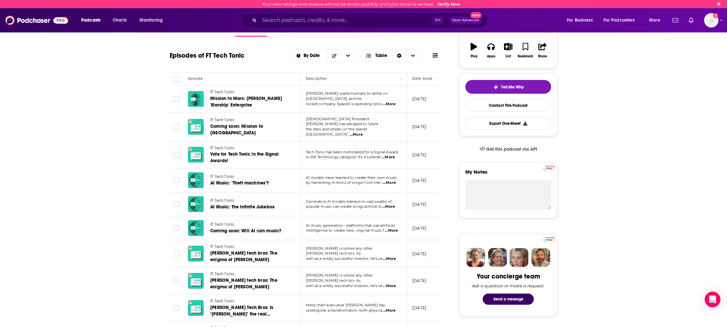
click at [395, 283] on span "...More" at bounding box center [389, 285] width 13 height 5
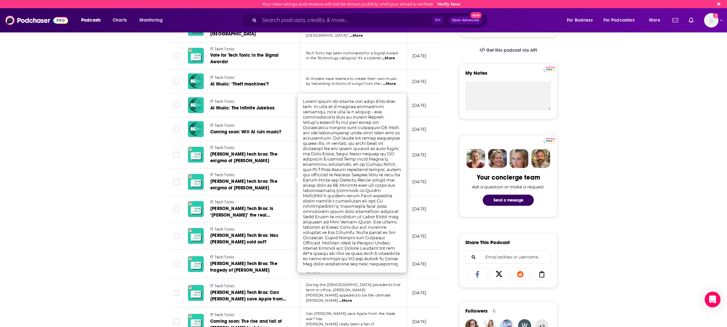
scroll to position [214, 0]
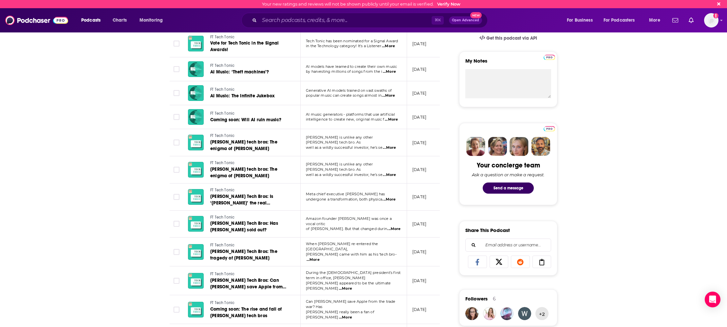
drag, startPoint x: 90, startPoint y: 243, endPoint x: 112, endPoint y: 240, distance: 22.5
click at [90, 243] on div "About Insights Episodes 251 Reviews Credits 8 Lists 9 Similar Episodes of FT Te…" at bounding box center [363, 331] width 727 height 877
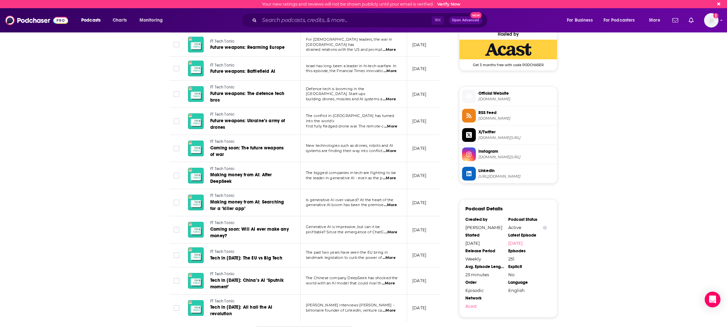
scroll to position [571, 0]
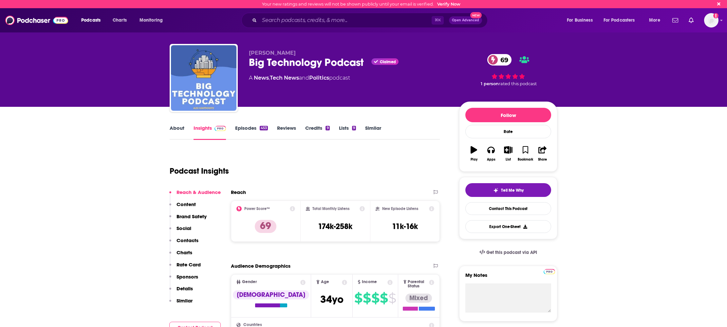
click at [248, 134] on link "Episodes 453" at bounding box center [251, 132] width 33 height 15
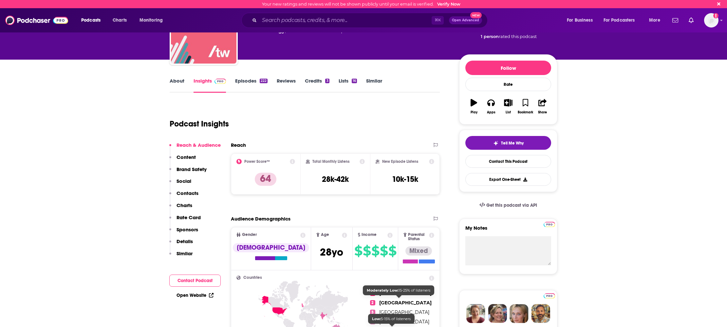
scroll to position [28, 0]
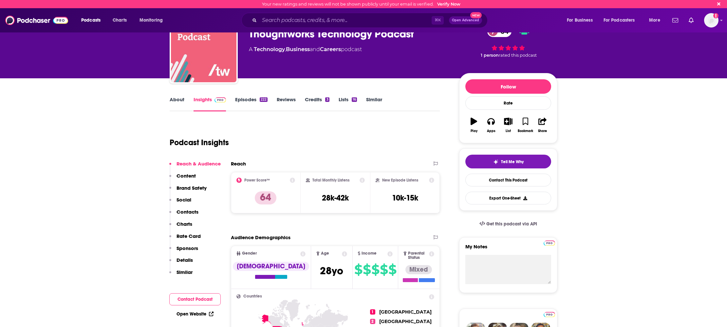
click at [255, 101] on link "Episodes 222" at bounding box center [251, 103] width 32 height 15
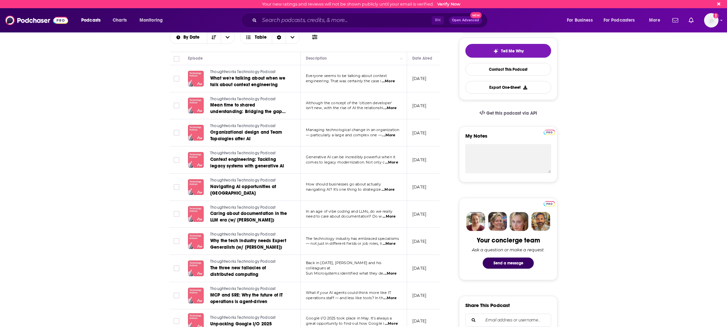
scroll to position [144, 0]
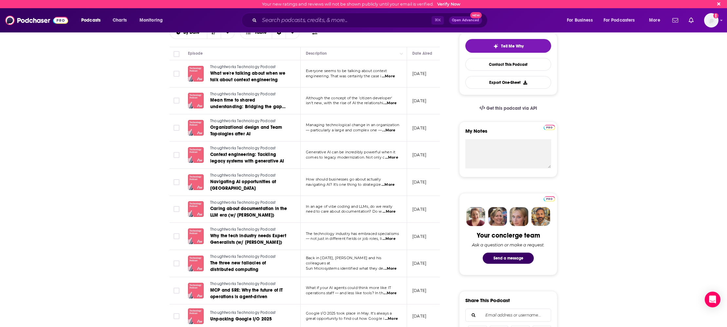
click at [395, 76] on p "engineering. That was certainly the case i ...More" at bounding box center [353, 76] width 95 height 5
click at [394, 76] on span "...More" at bounding box center [388, 76] width 13 height 5
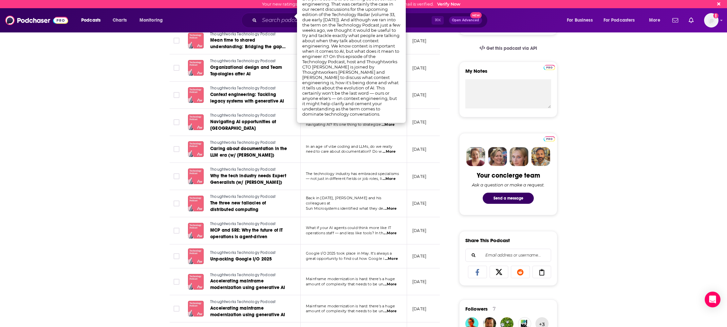
scroll to position [207, 0]
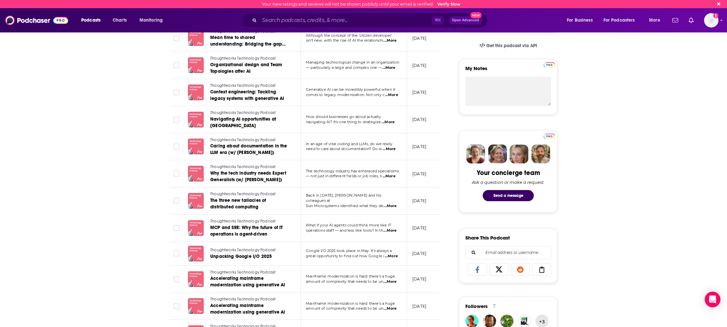
click at [387, 176] on span "...More" at bounding box center [389, 176] width 13 height 5
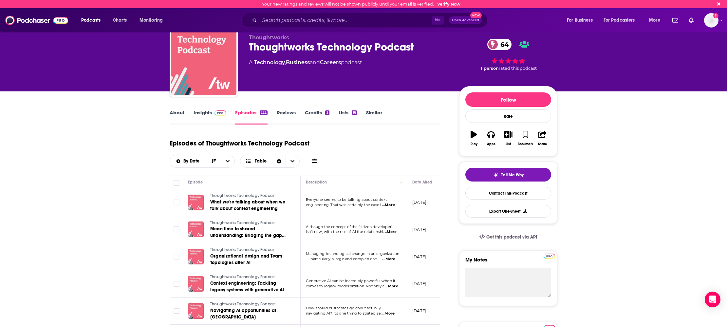
scroll to position [0, 0]
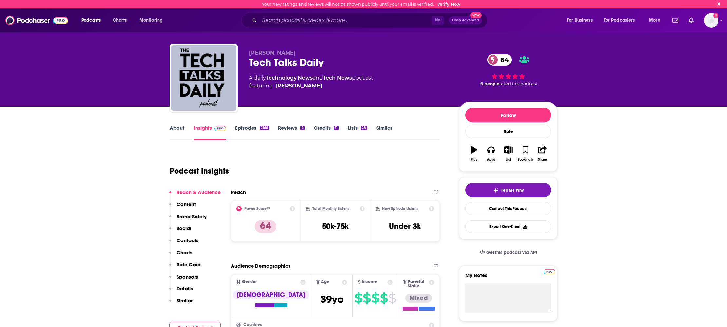
click at [237, 128] on link "Episodes 2166" at bounding box center [252, 132] width 34 height 15
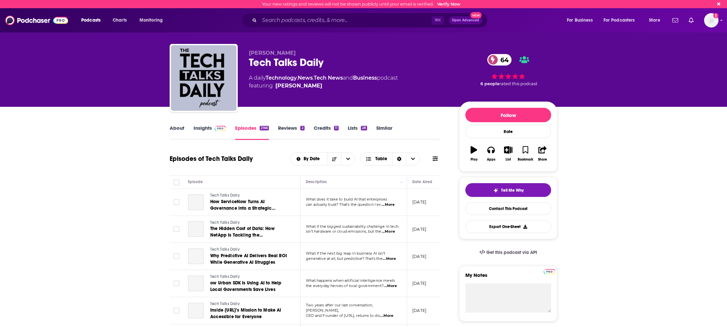
scroll to position [1, 0]
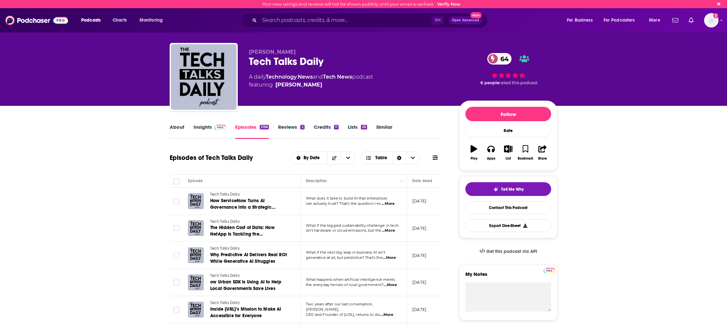
click at [389, 205] on span "...More" at bounding box center [388, 203] width 13 height 5
